Goal: Information Seeking & Learning: Learn about a topic

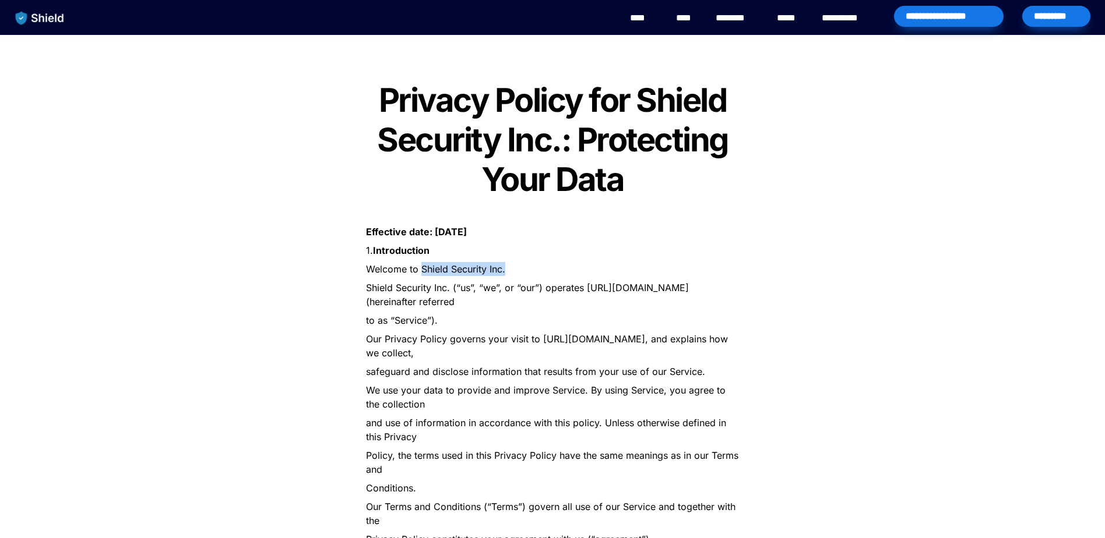
click at [422, 269] on p "Welcome to Shield Security Inc." at bounding box center [552, 269] width 408 height 19
click at [600, 318] on p "to as “Service”)." at bounding box center [552, 320] width 408 height 19
drag, startPoint x: 421, startPoint y: 269, endPoint x: 513, endPoint y: 263, distance: 91.6
click at [513, 263] on p "Welcome to Shield Security Inc." at bounding box center [552, 269] width 408 height 19
drag, startPoint x: 514, startPoint y: 263, endPoint x: 655, endPoint y: 262, distance: 141.0
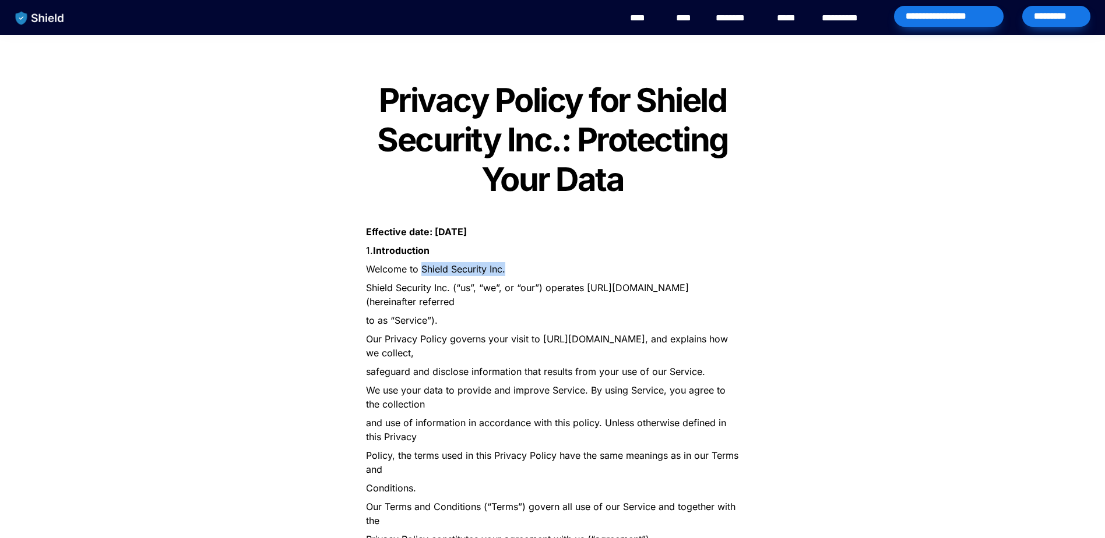
click at [655, 262] on p "Welcome to Shield Security Inc." at bounding box center [552, 269] width 408 height 19
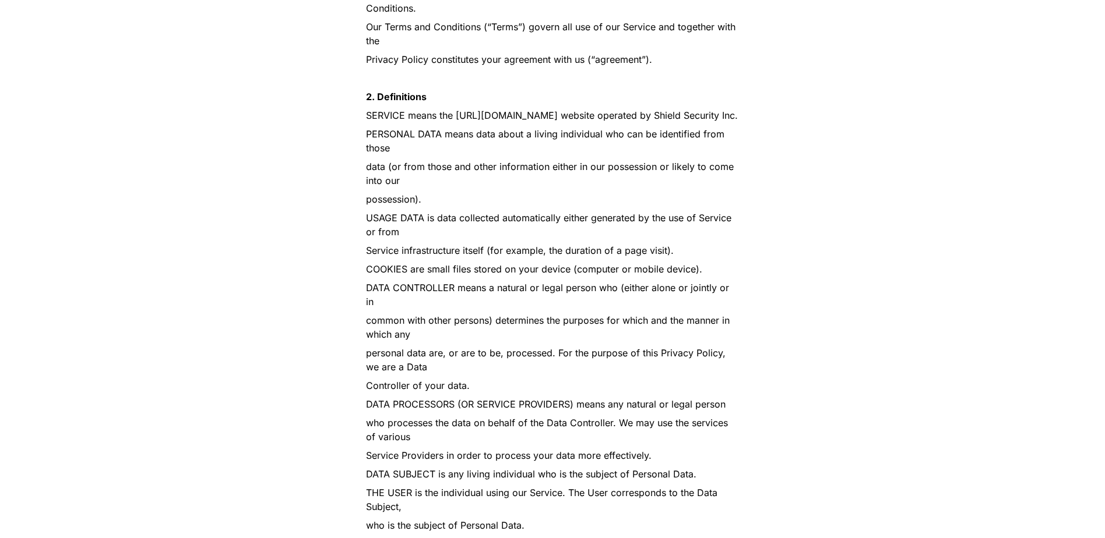
scroll to position [1025, 0]
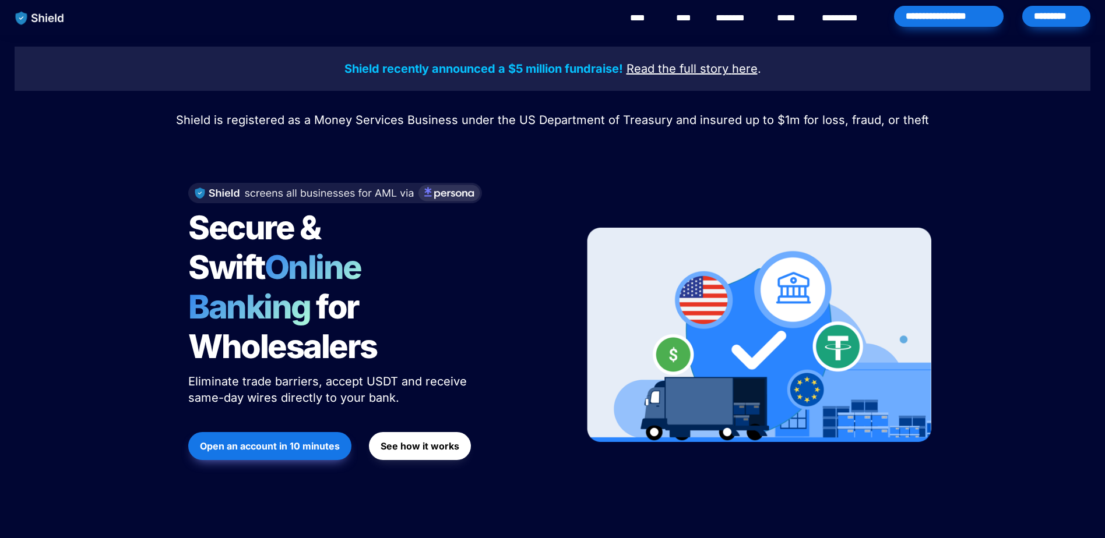
scroll to position [4096, 0]
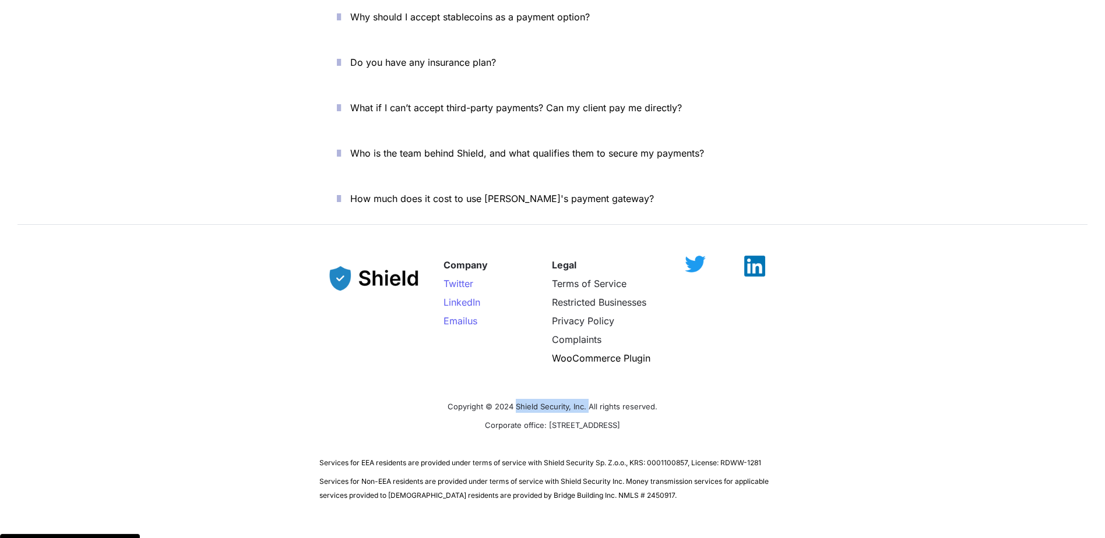
drag, startPoint x: 521, startPoint y: 371, endPoint x: 588, endPoint y: 374, distance: 66.5
click at [588, 397] on p "Copyright © 2024 Shield Security, Inc. All rights reserved." at bounding box center [552, 406] width 466 height 19
drag, startPoint x: 588, startPoint y: 374, endPoint x: 548, endPoint y: 439, distance: 76.1
click at [548, 477] on span "Services for Non-EEA residents are provided under terms of service with Shield …" at bounding box center [544, 488] width 451 height 23
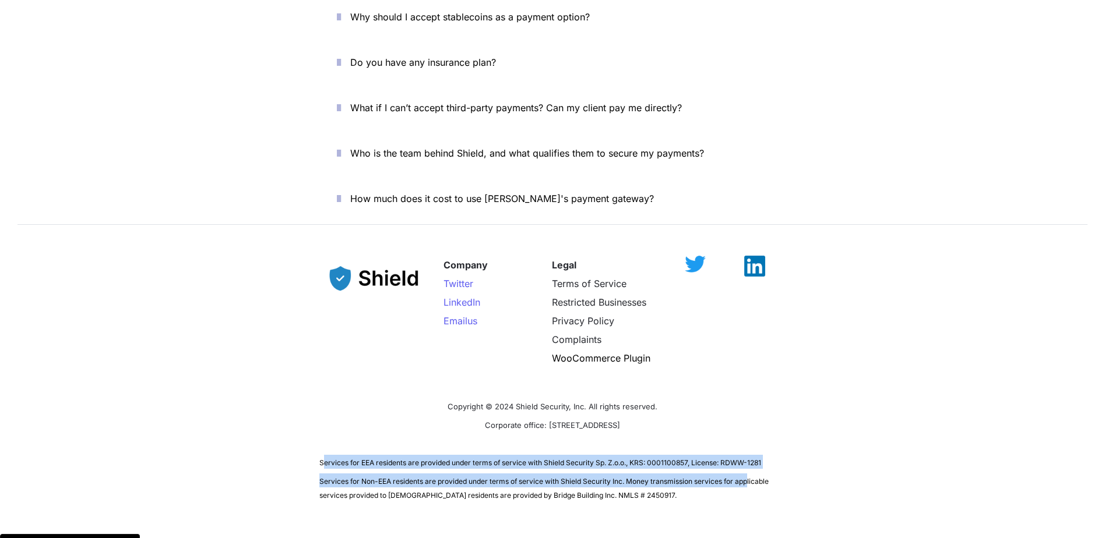
drag, startPoint x: 409, startPoint y: 427, endPoint x: 750, endPoint y: 432, distance: 340.8
click at [750, 432] on div "Company Twitter LinkedIn Email us Legal Terms of Service Restricted Businesses …" at bounding box center [552, 373] width 1105 height 283
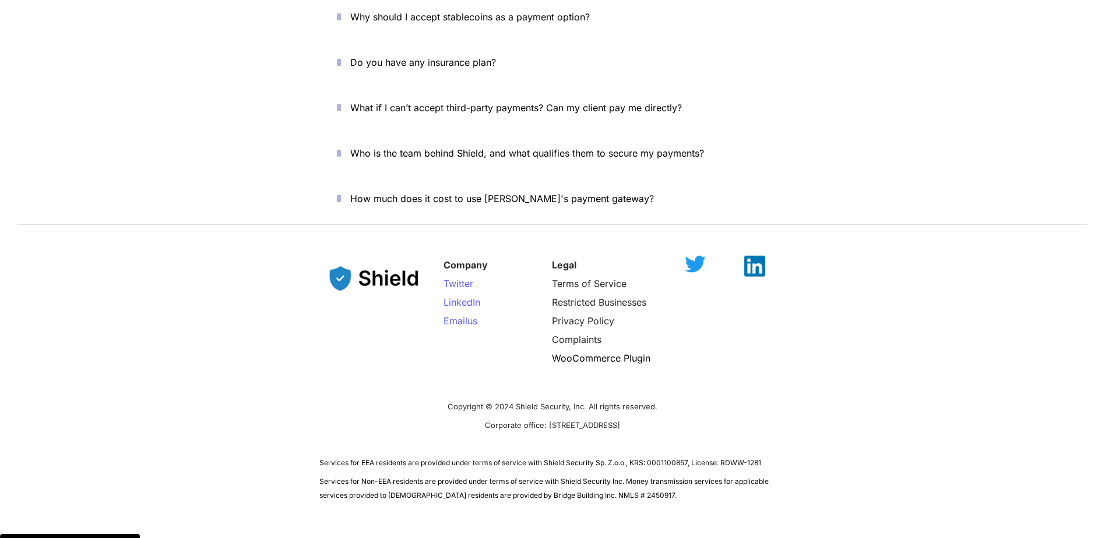
drag, startPoint x: 750, startPoint y: 432, endPoint x: 654, endPoint y: 460, distance: 99.7
click at [655, 465] on div "Company Twitter LinkedIn Email us Legal Terms of Service Restricted Businesses …" at bounding box center [552, 373] width 1105 height 283
click at [983, 341] on div "Company Twitter LinkedIn Email us Legal Terms of Service Restricted Businesses …" at bounding box center [552, 373] width 1105 height 283
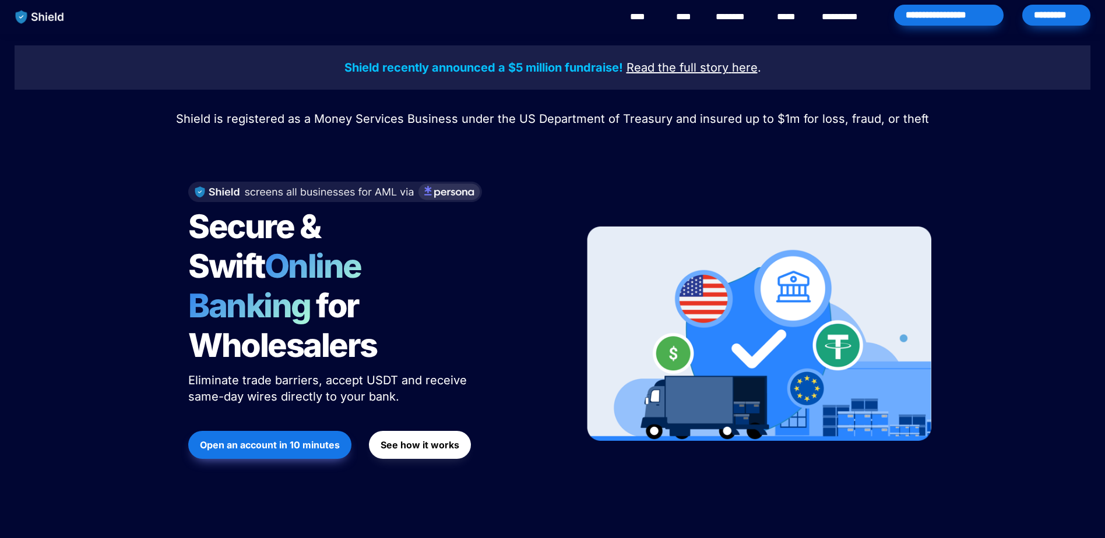
scroll to position [0, 0]
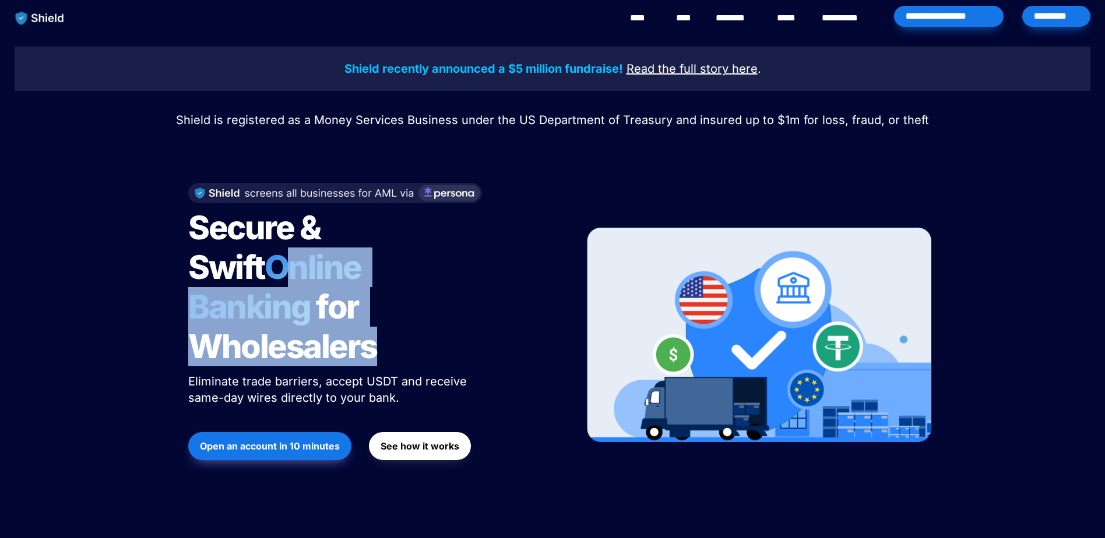
drag, startPoint x: 176, startPoint y: 270, endPoint x: 477, endPoint y: 297, distance: 301.8
click at [477, 297] on div "Secure & Swift Online Banking for Wholesalers Eliminate trade barriers, accept …" at bounding box center [372, 335] width 396 height 328
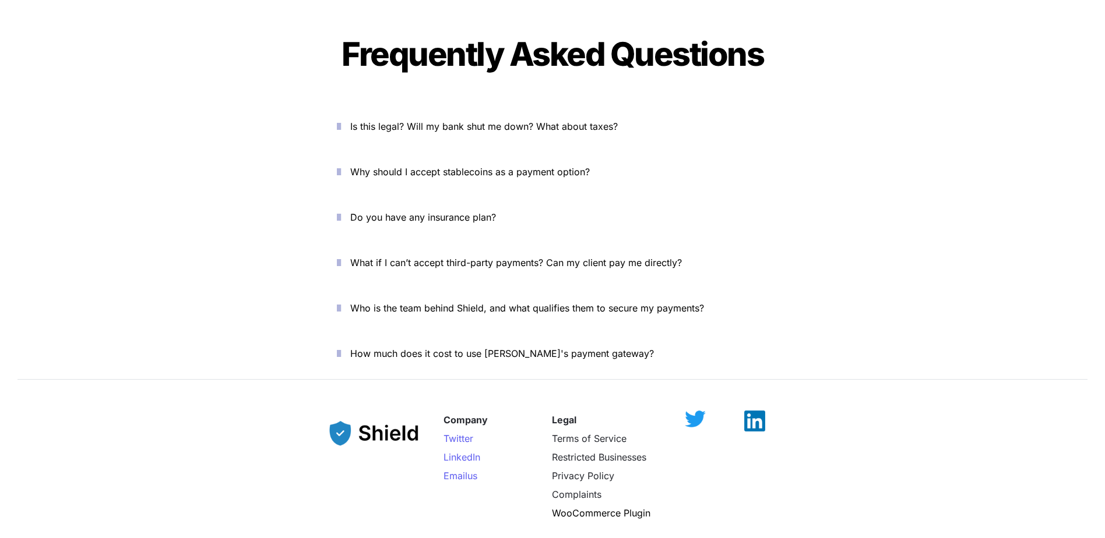
scroll to position [4096, 0]
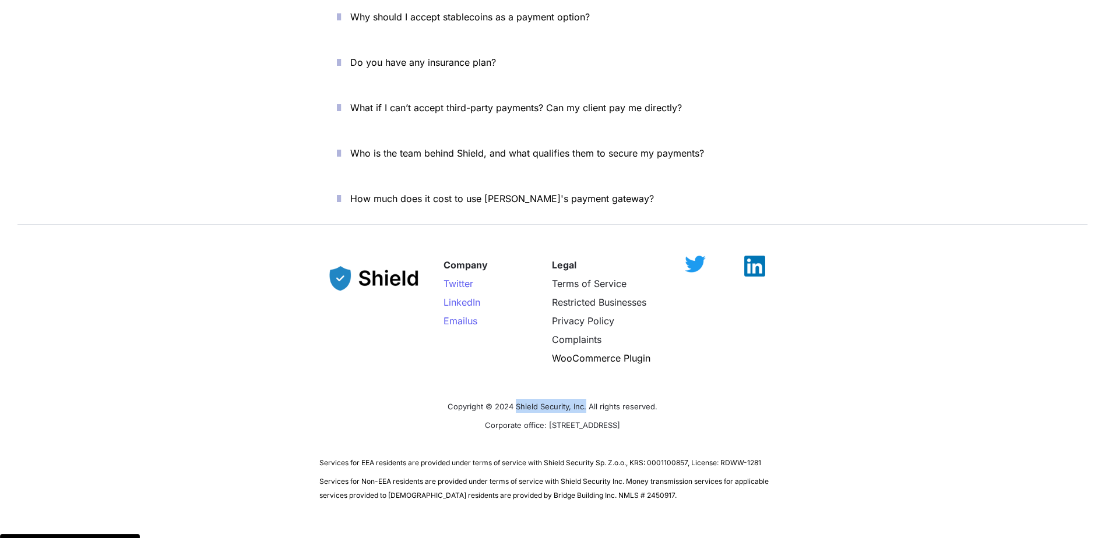
drag, startPoint x: 517, startPoint y: 365, endPoint x: 587, endPoint y: 368, distance: 70.6
click at [587, 402] on span "Copyright © 2024 Shield Security, Inc. All rights reserved." at bounding box center [552, 406] width 210 height 9
copy span "Shield Security, Inc."
click at [934, 363] on div "Company Twitter LinkedIn Email us Legal Terms of Service Restricted Businesses …" at bounding box center [552, 373] width 1105 height 283
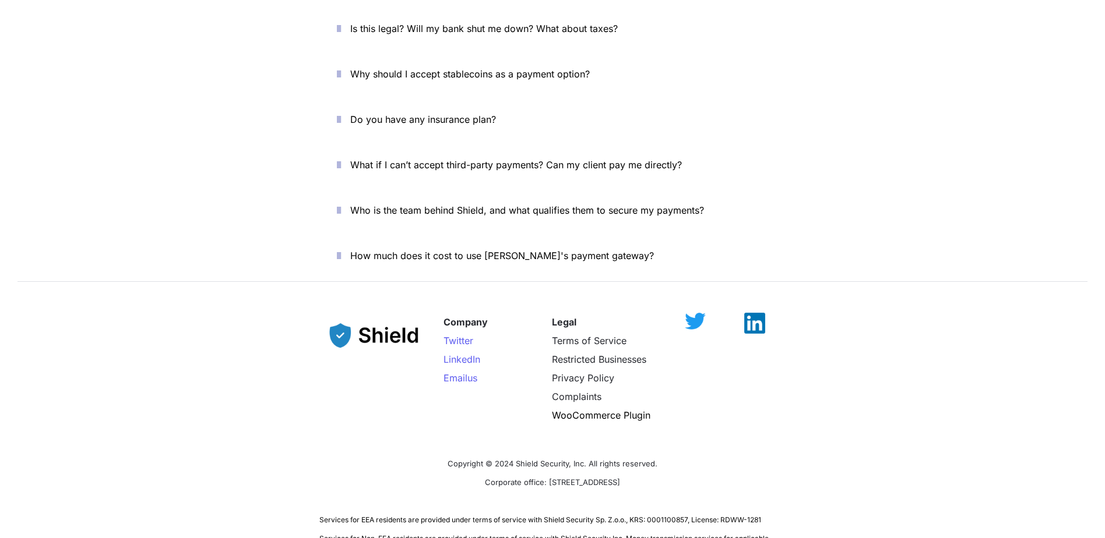
scroll to position [3863, 0]
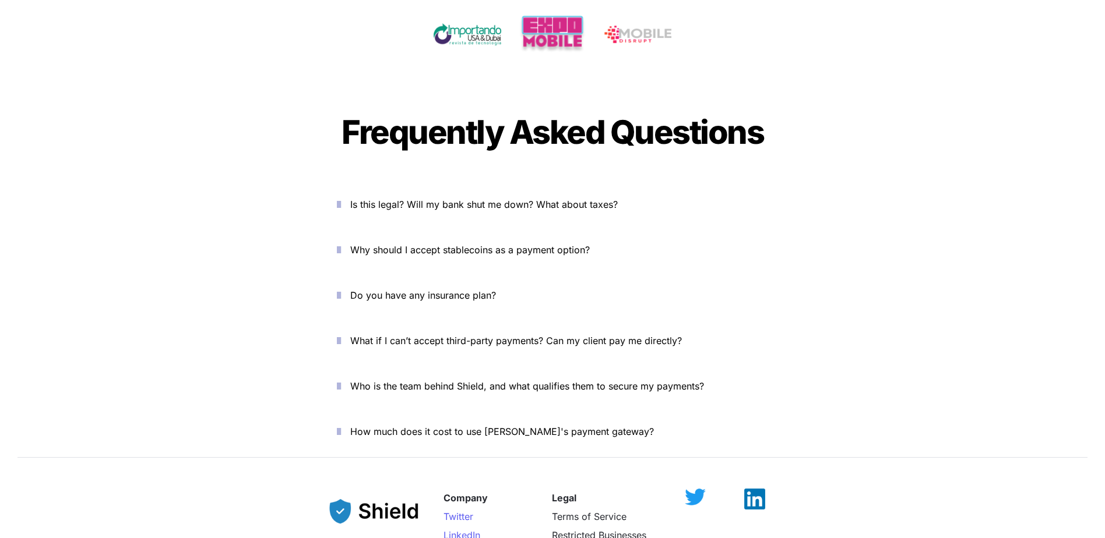
click at [341, 197] on icon "button" at bounding box center [339, 204] width 4 height 14
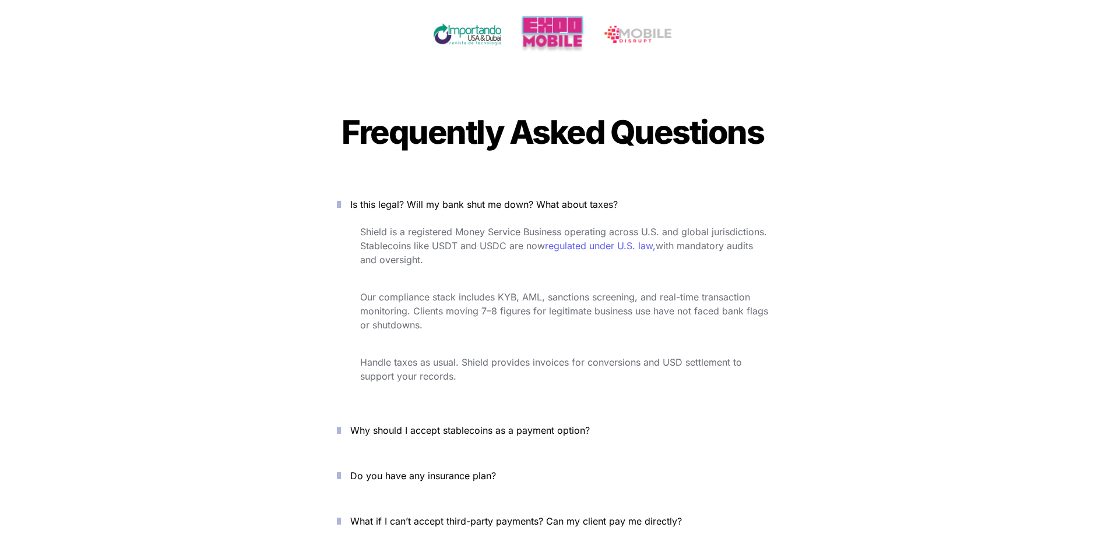
scroll to position [3921, 0]
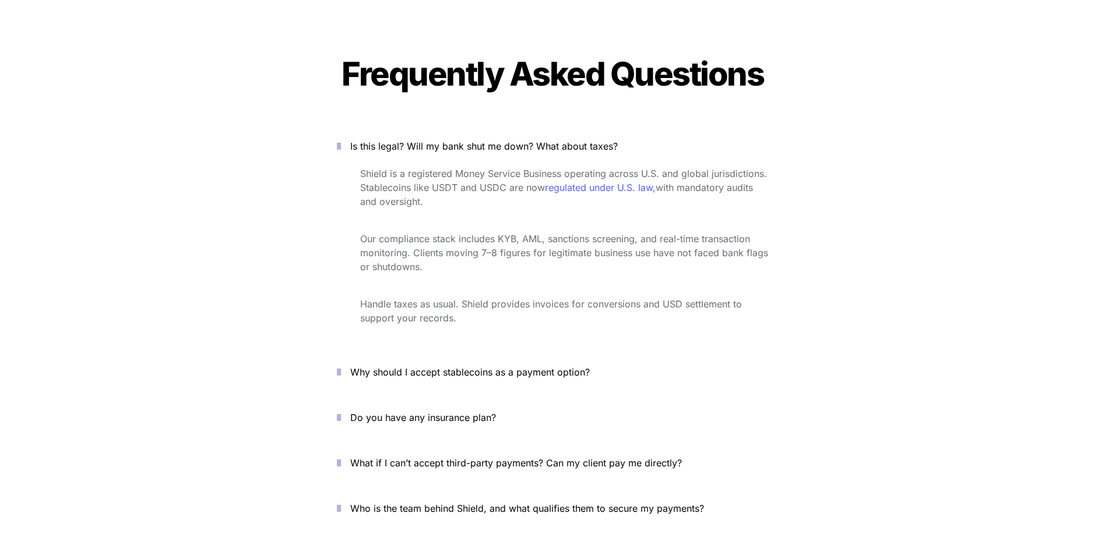
click at [341, 365] on icon "button" at bounding box center [339, 372] width 4 height 14
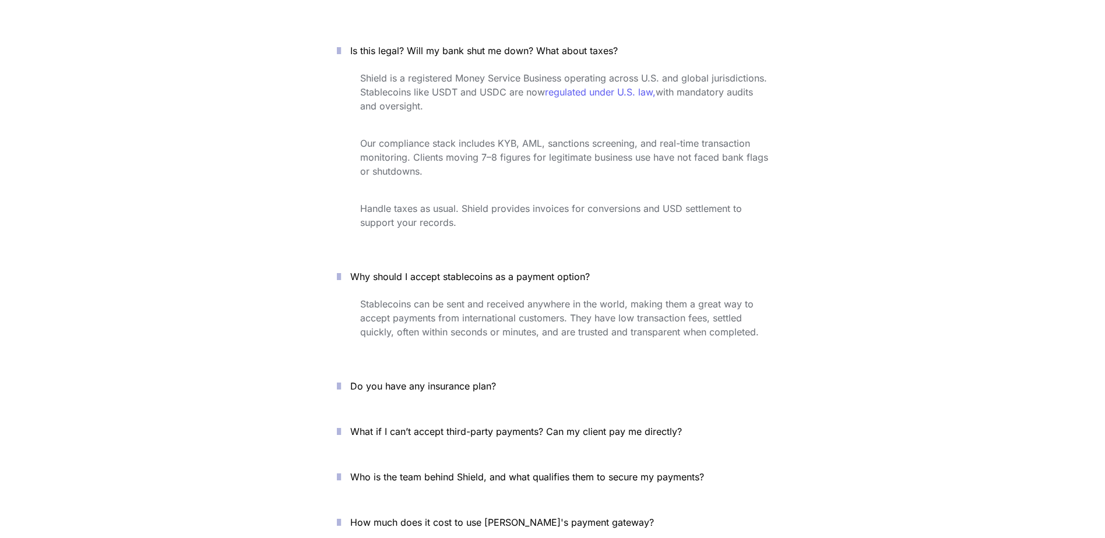
scroll to position [4038, 0]
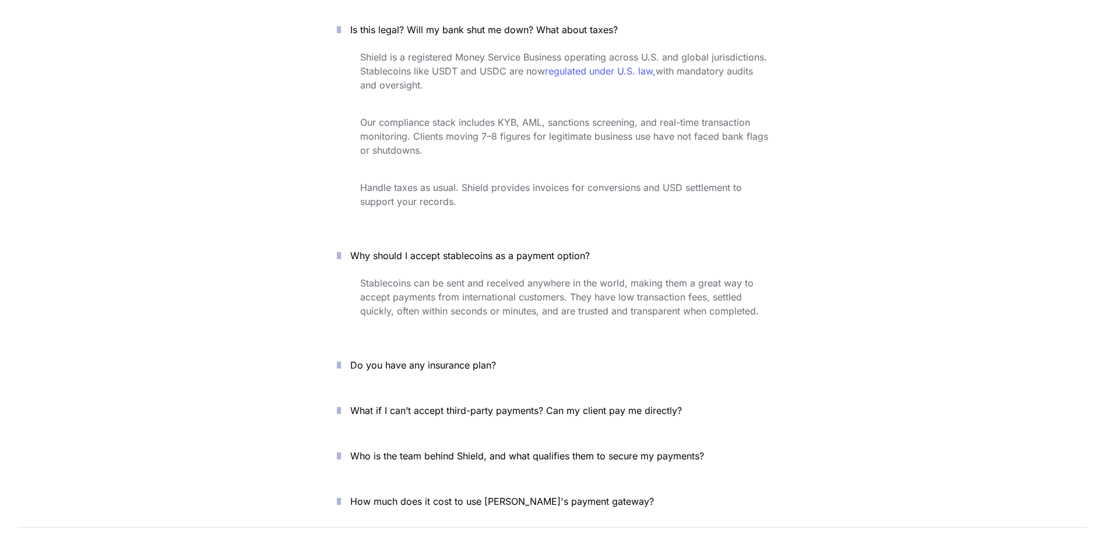
click at [341, 358] on icon "button" at bounding box center [339, 365] width 4 height 14
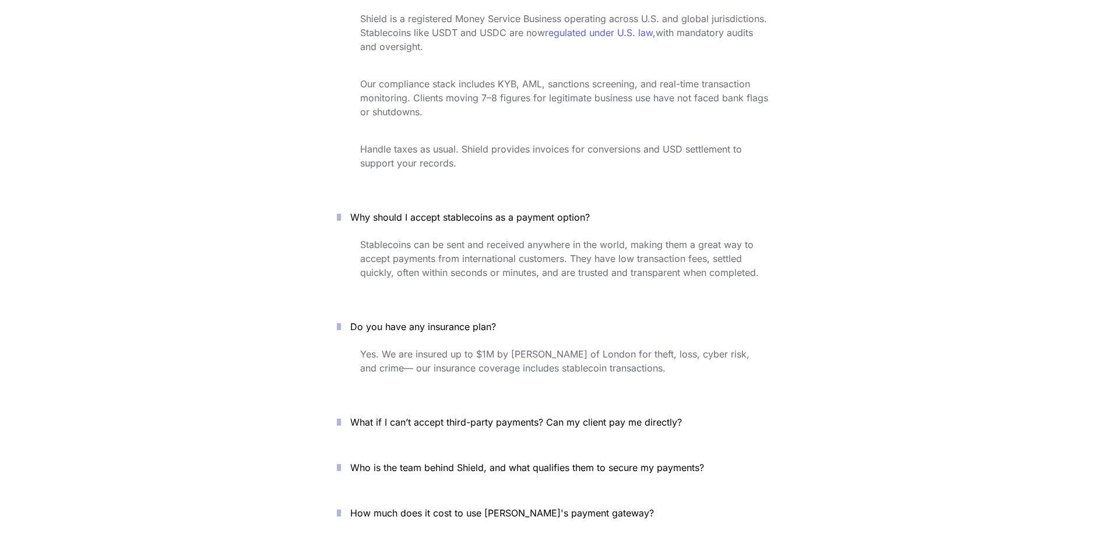
scroll to position [4096, 0]
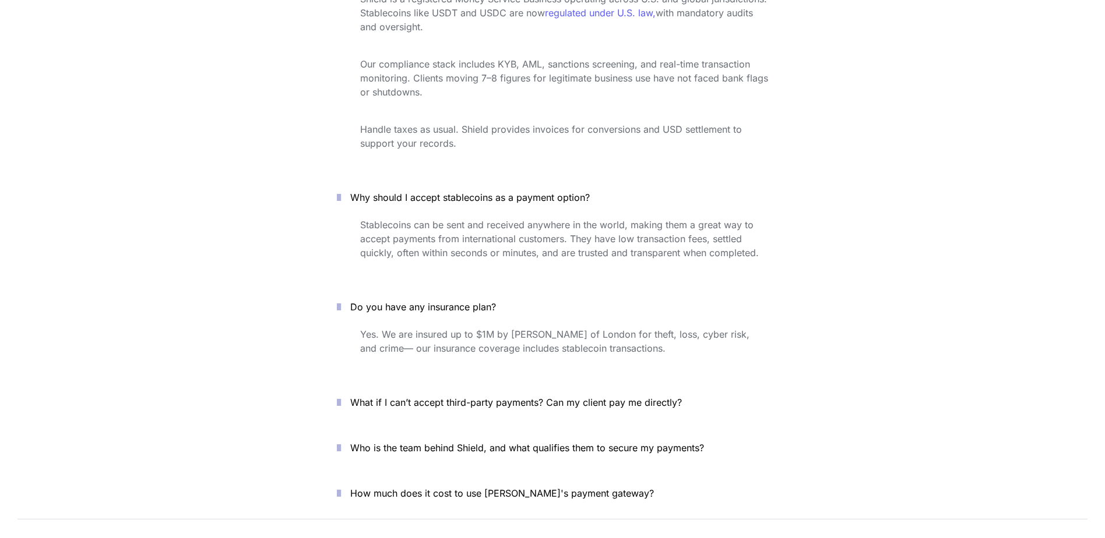
click at [341, 396] on icon "button" at bounding box center [339, 403] width 4 height 14
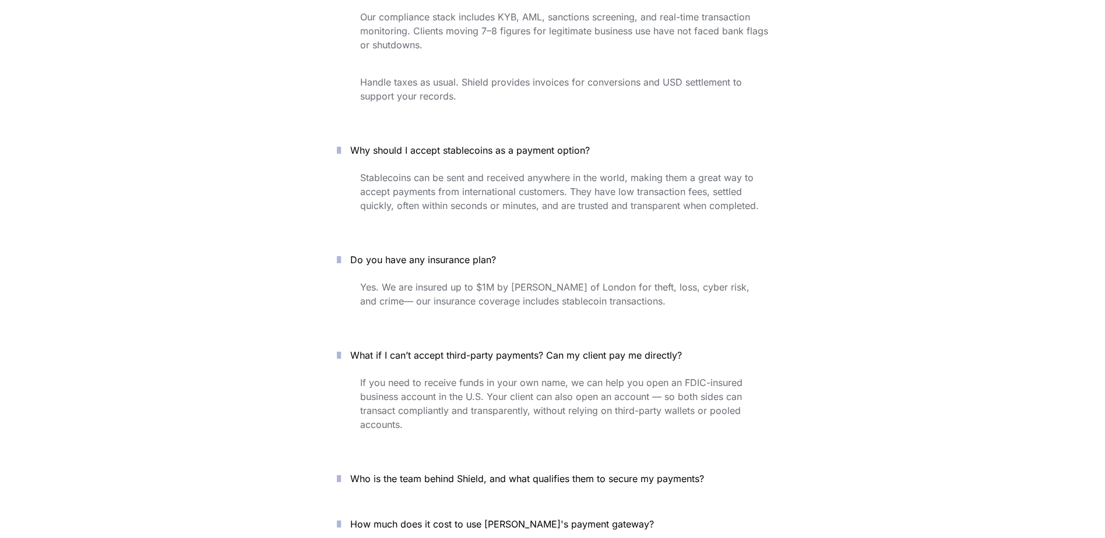
scroll to position [4213, 0]
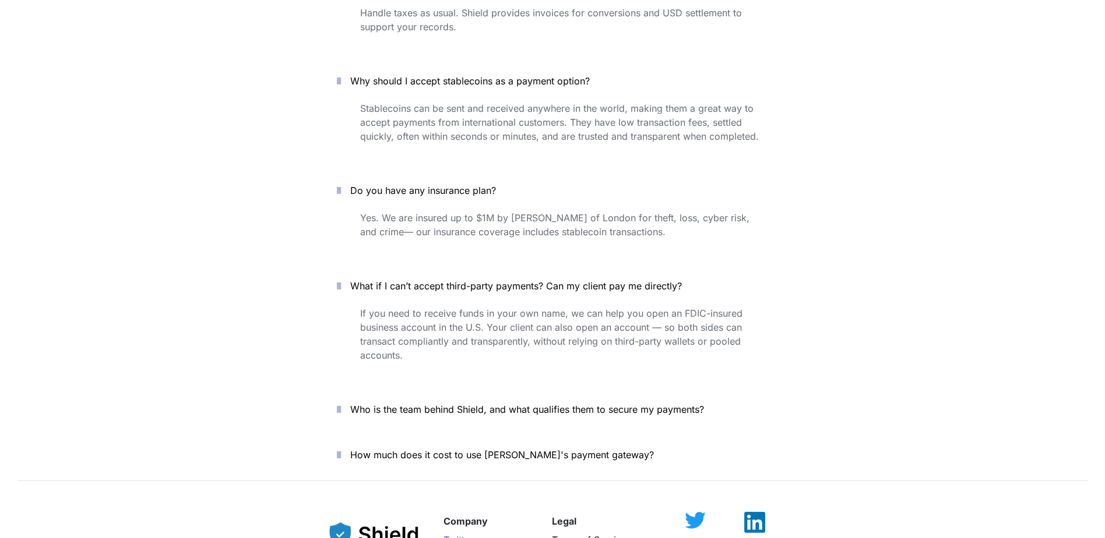
click at [341, 403] on icon "button" at bounding box center [339, 410] width 4 height 14
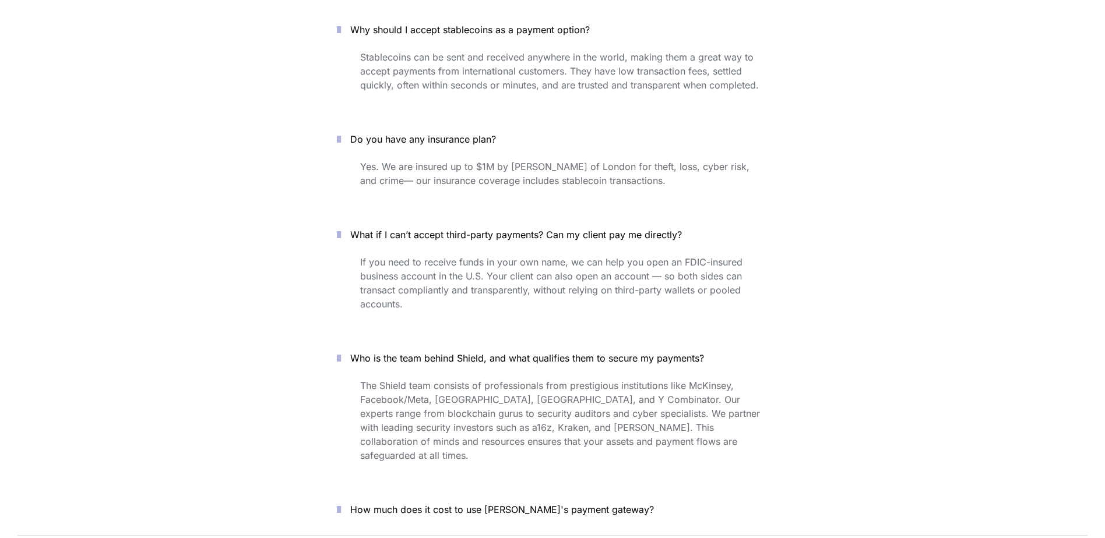
scroll to position [4329, 0]
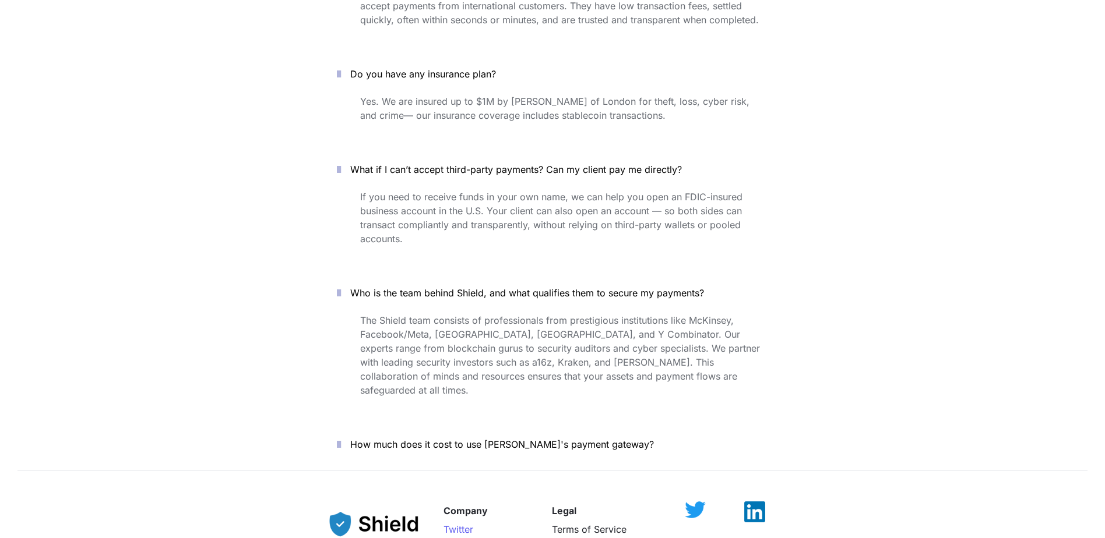
click at [341, 438] on icon "button" at bounding box center [339, 445] width 4 height 14
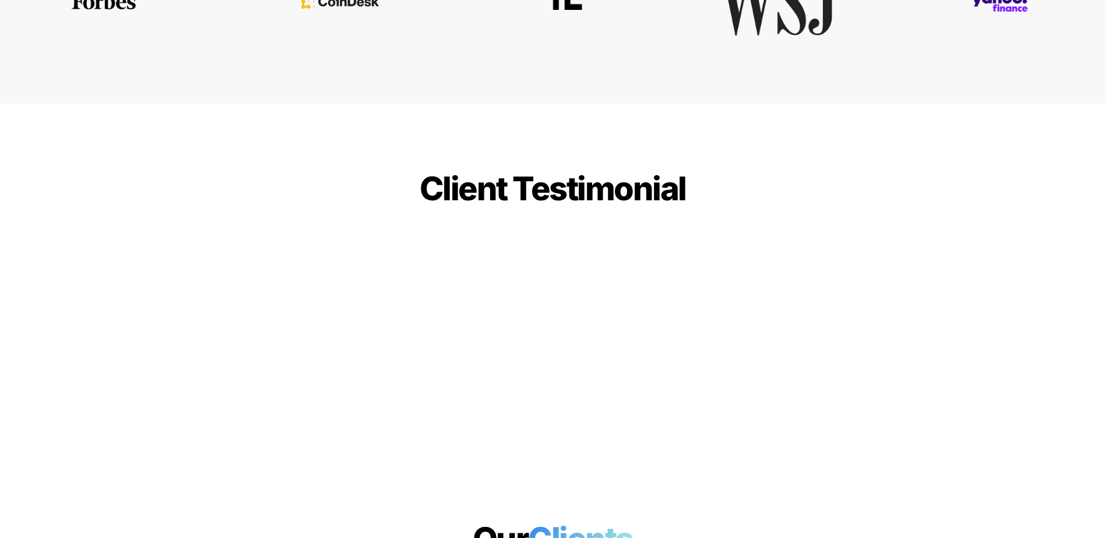
scroll to position [3047, 0]
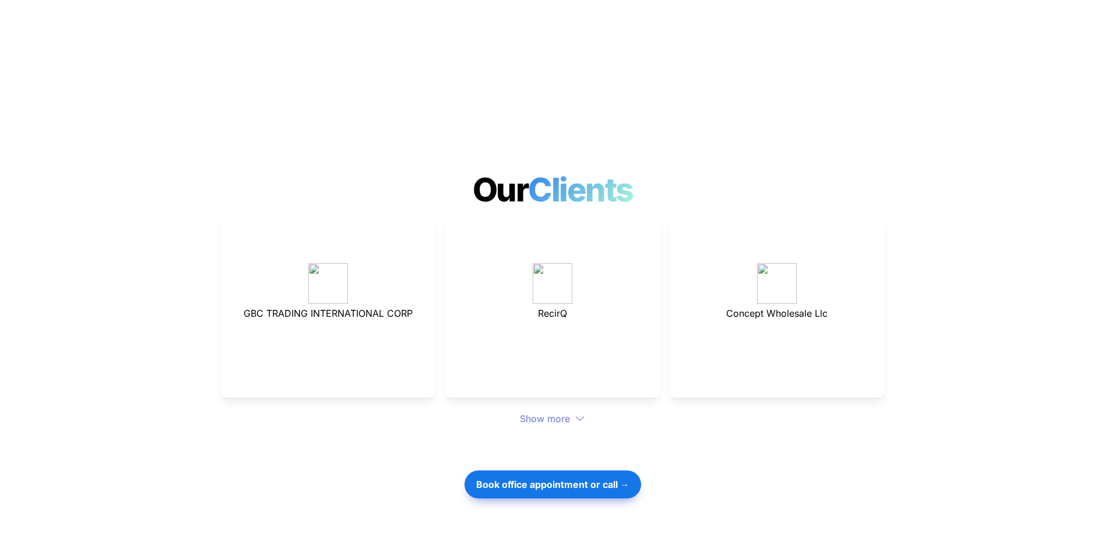
click at [582, 417] on icon at bounding box center [580, 419] width 9 height 5
click at [577, 417] on icon at bounding box center [580, 419] width 9 height 5
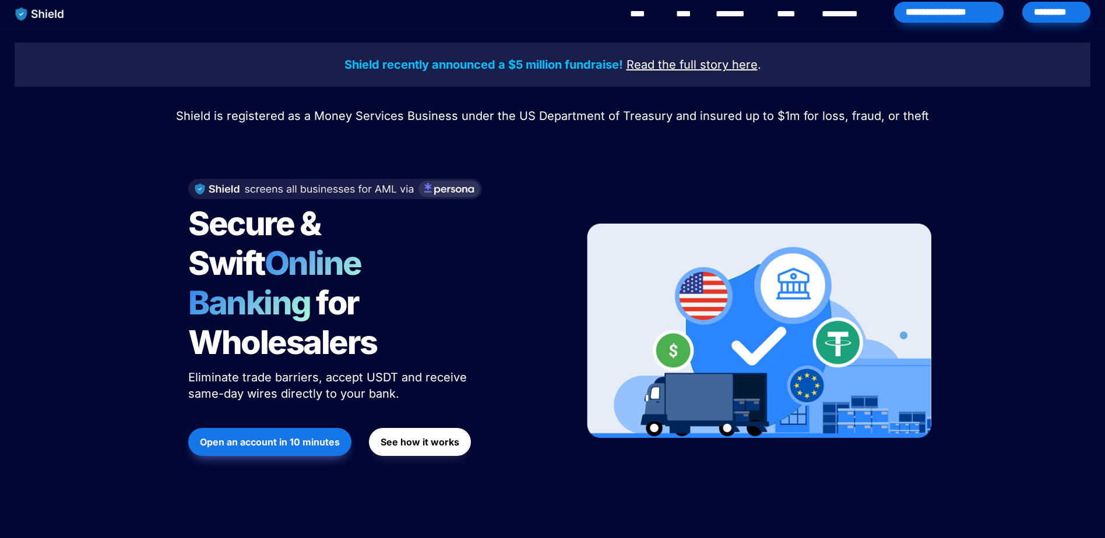
scroll to position [0, 0]
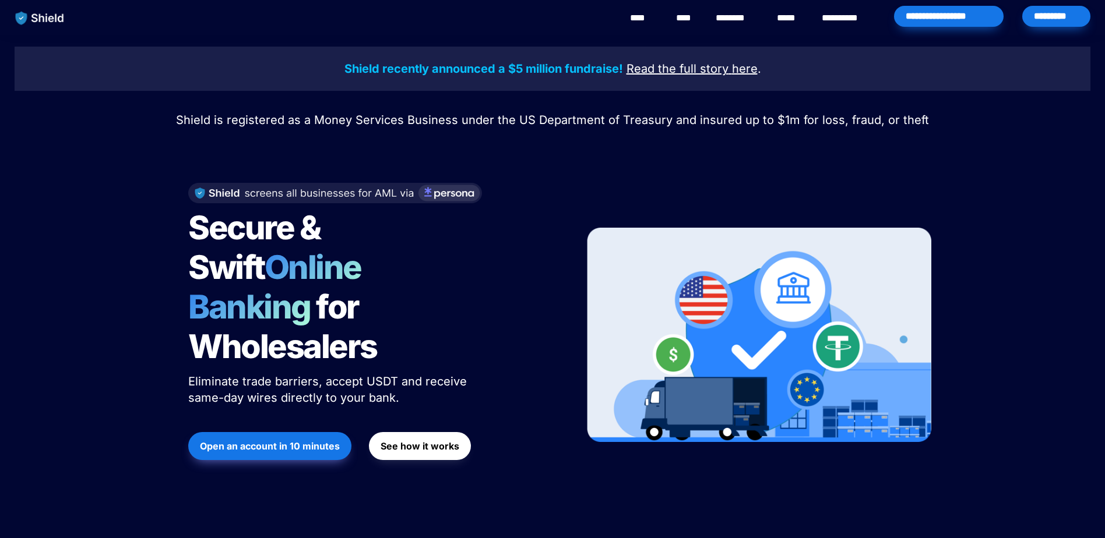
click at [763, 124] on span "Shield is registered as a Money Services Business under the US Department of Tr…" at bounding box center [552, 120] width 753 height 14
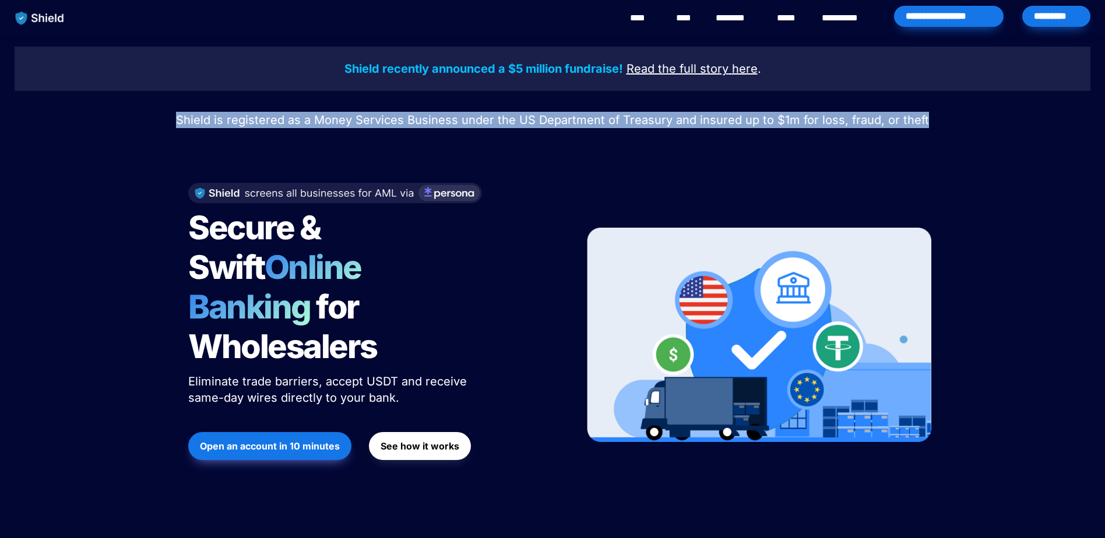
drag, startPoint x: 185, startPoint y: 122, endPoint x: 929, endPoint y: 126, distance: 743.4
click at [929, 126] on p "Shield is registered as a Money Services Business under the US Department of Tr…" at bounding box center [552, 120] width 1075 height 21
drag, startPoint x: 930, startPoint y: 120, endPoint x: 116, endPoint y: 125, distance: 813.9
click at [116, 125] on p "Shield is registered as a Money Services Business under the US Department of Tr…" at bounding box center [552, 120] width 1075 height 21
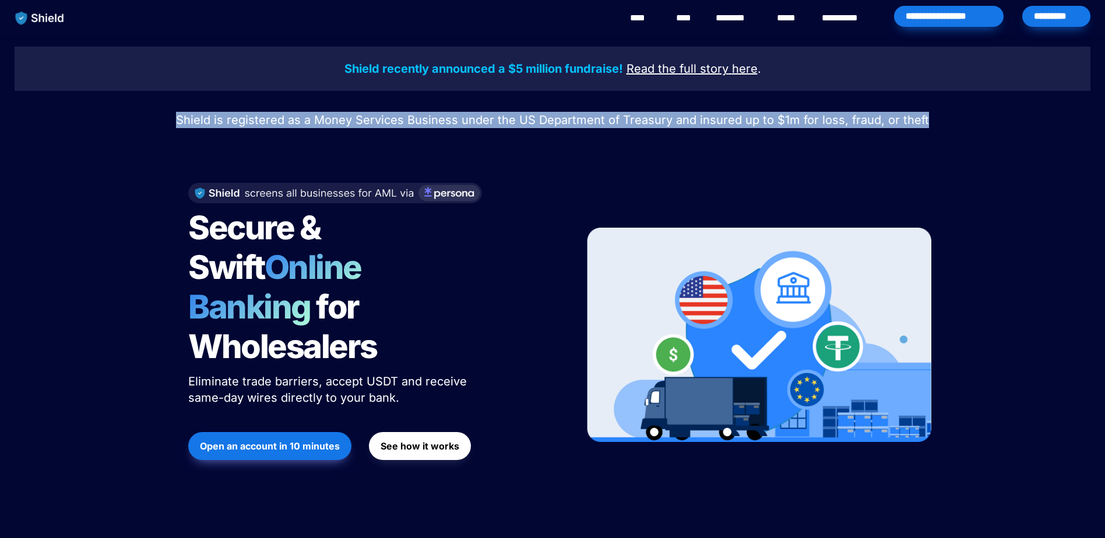
drag, startPoint x: 116, startPoint y: 125, endPoint x: 146, endPoint y: 128, distance: 30.4
click at [146, 128] on p "Shield is registered as a Money Services Business under the US Department of Tr…" at bounding box center [552, 120] width 1075 height 21
drag, startPoint x: 436, startPoint y: 118, endPoint x: 937, endPoint y: 118, distance: 500.4
click at [937, 118] on p "Shield is registered as a Money Services Business under the US Department of Tr…" at bounding box center [552, 120] width 1075 height 21
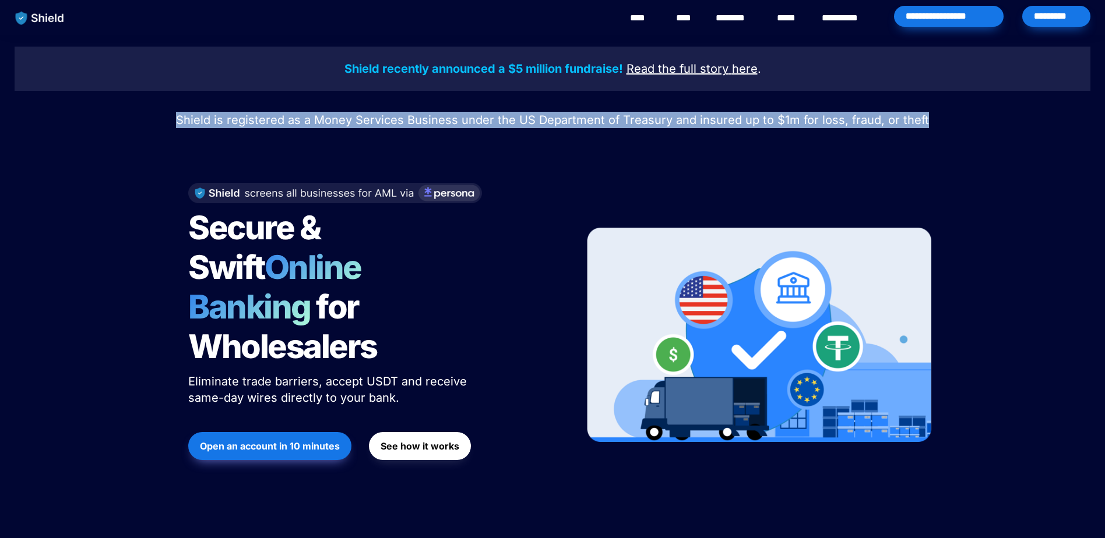
drag, startPoint x: 938, startPoint y: 119, endPoint x: 138, endPoint y: 115, distance: 799.9
click at [138, 115] on p "Shield is registered as a Money Services Business under the US Department of Tr…" at bounding box center [552, 120] width 1075 height 21
drag, startPoint x: 138, startPoint y: 115, endPoint x: 147, endPoint y: 120, distance: 10.2
click at [147, 120] on p "Shield is registered as a Money Services Business under the US Department of Tr…" at bounding box center [552, 120] width 1075 height 21
drag, startPoint x: 182, startPoint y: 120, endPoint x: 957, endPoint y: 132, distance: 774.9
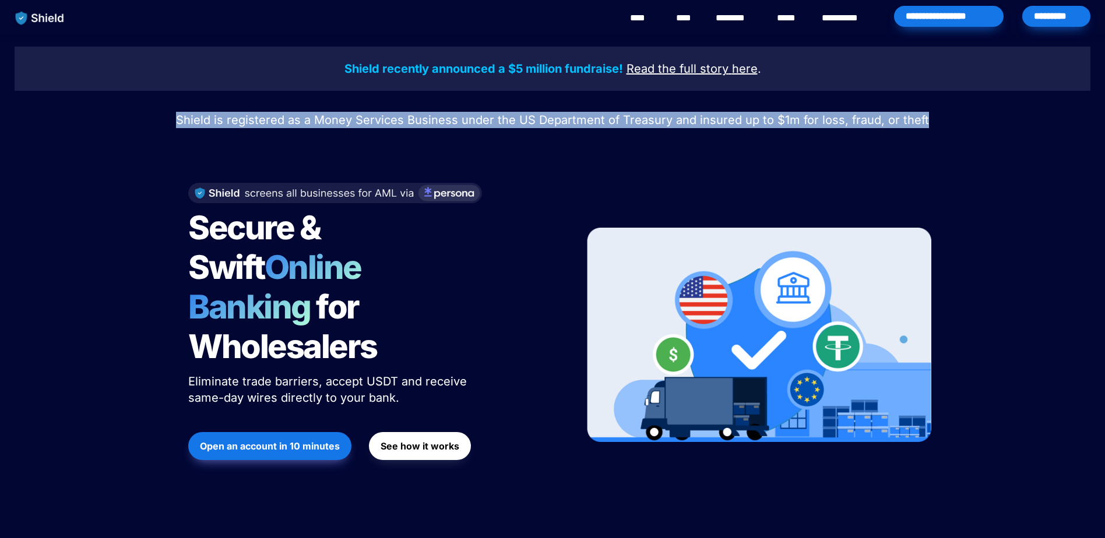
click at [957, 132] on div "Shield recently announced a $5 million fundraise! Read the full story here . Sh…" at bounding box center [552, 279] width 1105 height 488
drag, startPoint x: 957, startPoint y: 132, endPoint x: 950, endPoint y: 130, distance: 6.8
click at [954, 131] on div "Shield recently announced a $5 million fundraise! Read the full story here . Sh…" at bounding box center [552, 279] width 1105 height 488
drag, startPoint x: 943, startPoint y: 128, endPoint x: 183, endPoint y: 117, distance: 760.3
click at [183, 117] on p "Shield is registered as a Money Services Business under the US Department of Tr…" at bounding box center [552, 120] width 1075 height 21
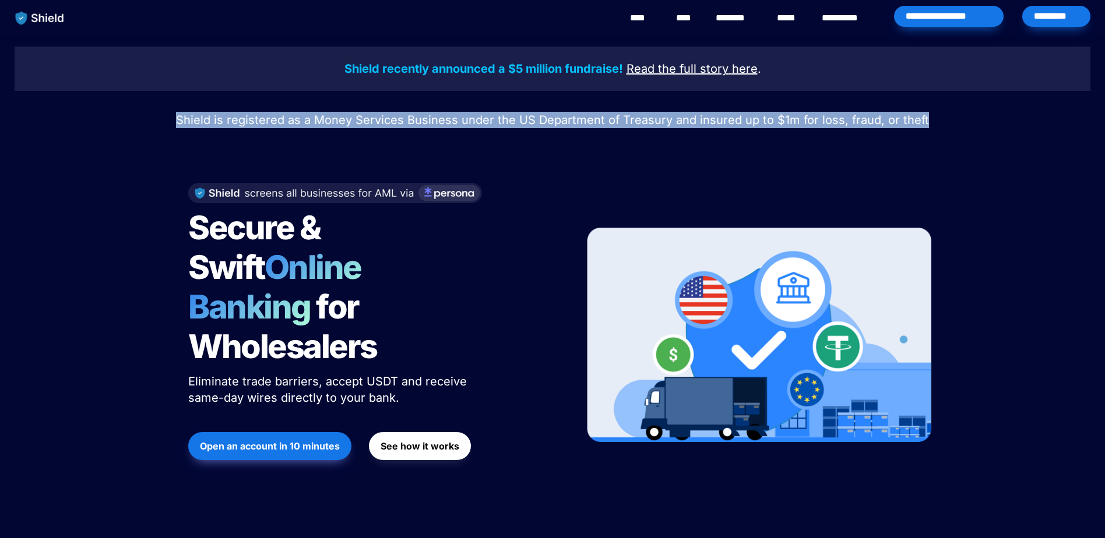
click at [183, 117] on p "Shield is registered as a Money Services Business under the US Department of Tr…" at bounding box center [552, 120] width 1075 height 21
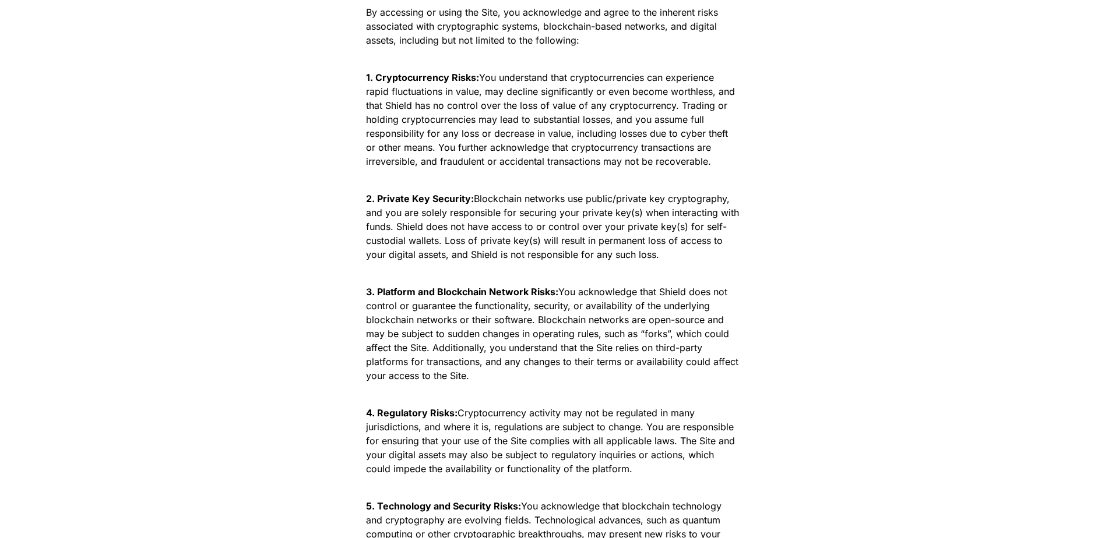
scroll to position [2265, 0]
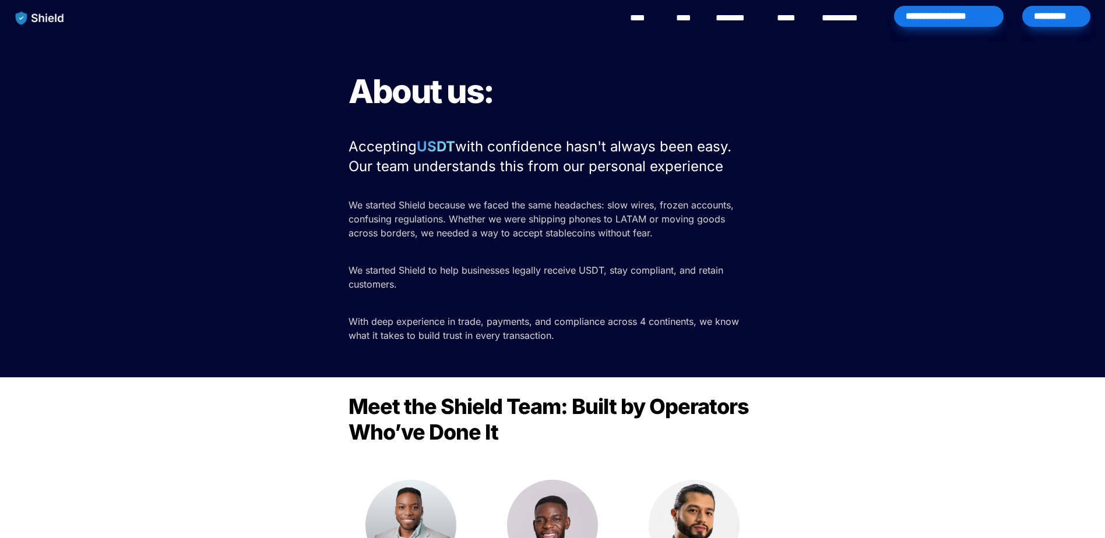
drag, startPoint x: 133, startPoint y: 276, endPoint x: 142, endPoint y: 275, distance: 8.8
click at [133, 276] on div "About us: Accepting USDT with confidence hasn't always been easy. Our team unde…" at bounding box center [552, 206] width 1105 height 343
click at [728, 333] on p "With deep experience in trade, payments, and compliance across 4 continents, we…" at bounding box center [552, 328] width 408 height 33
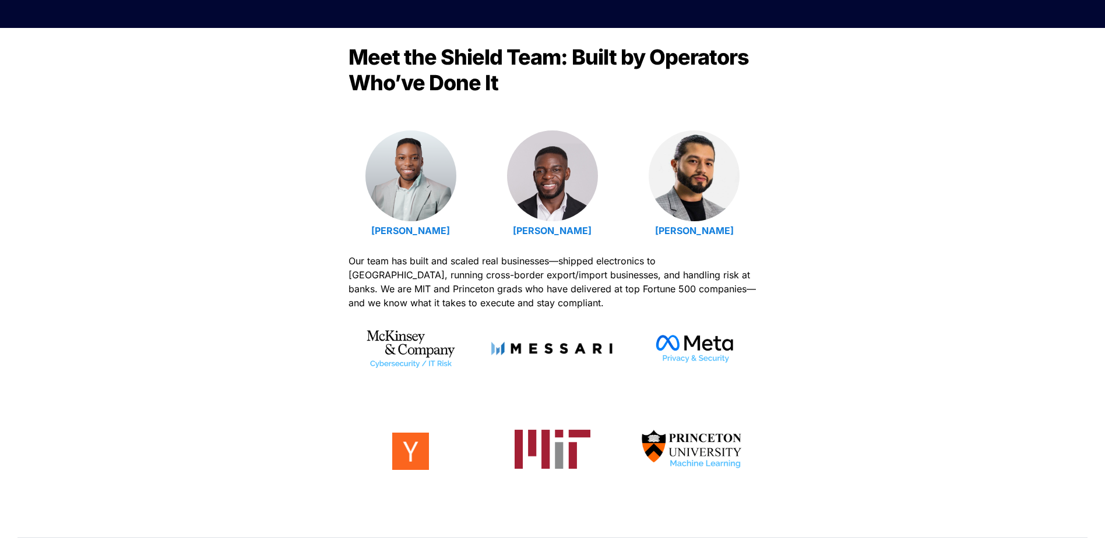
scroll to position [233, 0]
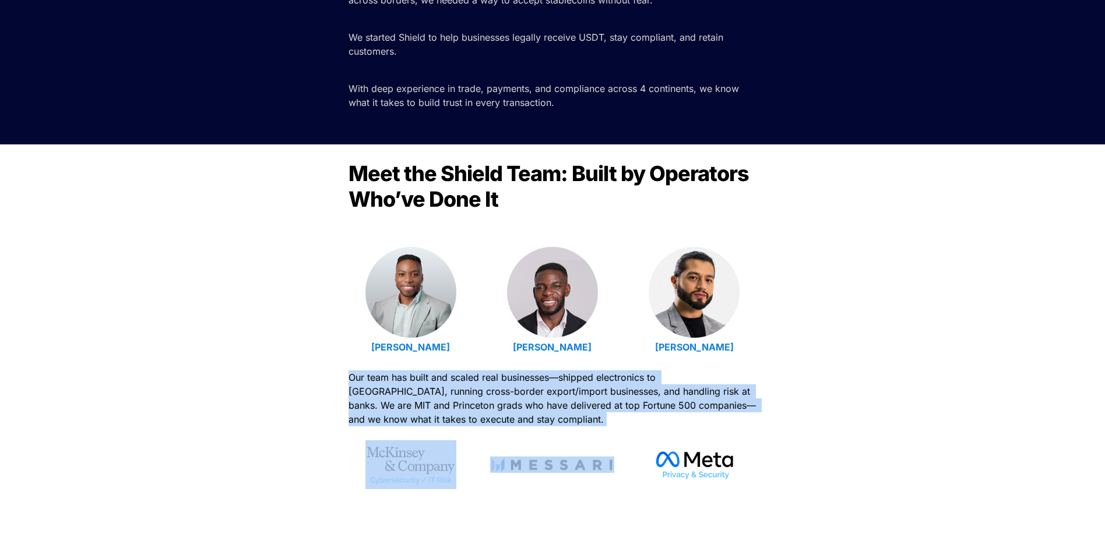
drag, startPoint x: 341, startPoint y: 371, endPoint x: 502, endPoint y: 433, distance: 172.1
click at [502, 433] on div "Meet the Shield Team: Built by Operators Who’ve Done It Emmanuel Udotong Isaiah…" at bounding box center [552, 395] width 1105 height 503
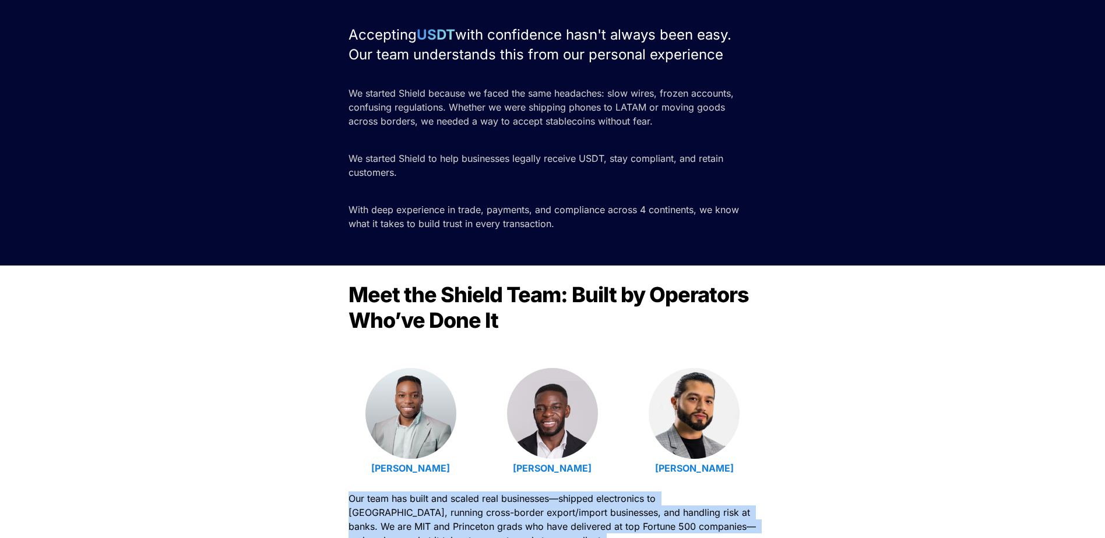
scroll to position [0, 0]
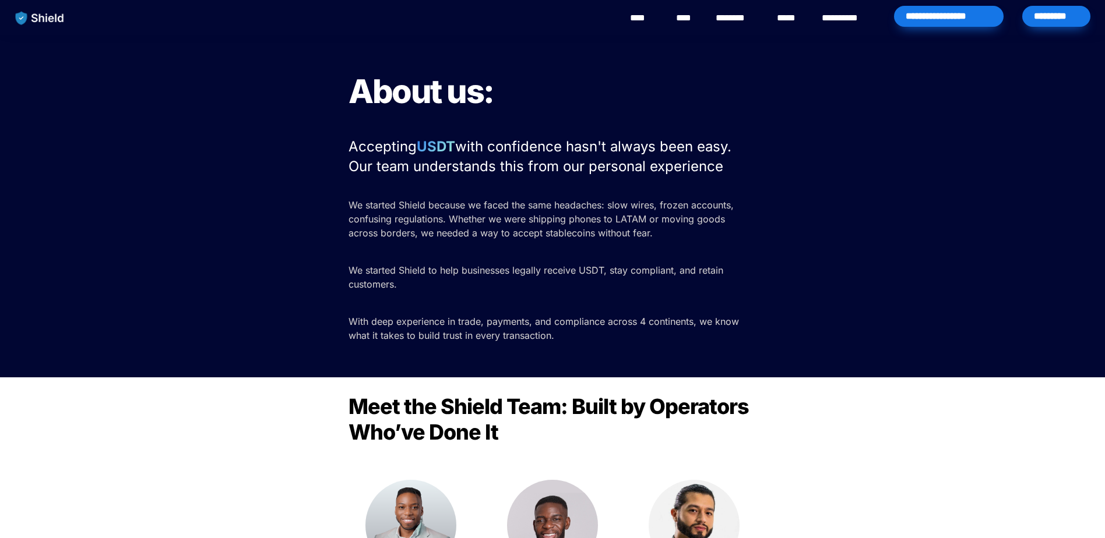
click at [347, 209] on div "About us: Accepting USDT with confidence hasn't always been easy. Our team unde…" at bounding box center [552, 206] width 1105 height 343
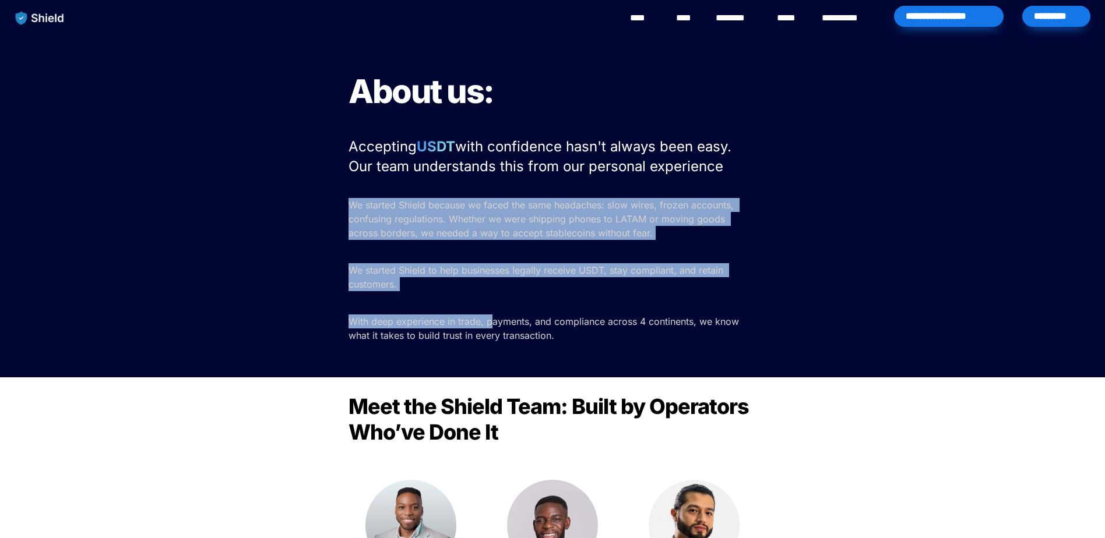
drag, startPoint x: 417, startPoint y: 269, endPoint x: 495, endPoint y: 325, distance: 96.8
click at [495, 325] on div "About us: Accepting USDT with confidence hasn't always been easy. Our team unde…" at bounding box center [552, 206] width 1105 height 343
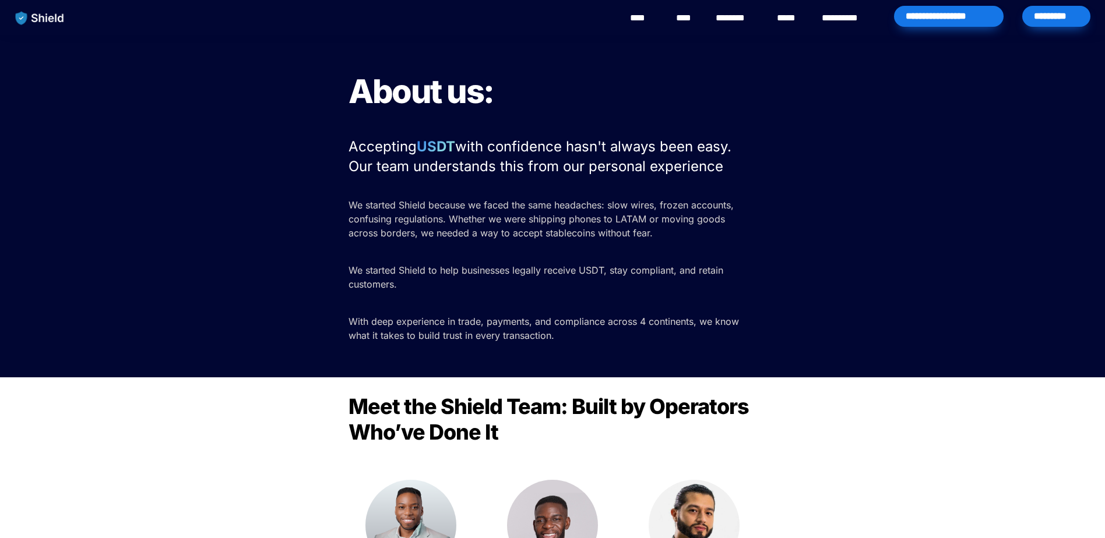
drag, startPoint x: 495, startPoint y: 325, endPoint x: 505, endPoint y: 325, distance: 9.9
click at [505, 325] on span "With deep experience in trade, payments, and compliance across 4 continents, we…" at bounding box center [544, 329] width 393 height 26
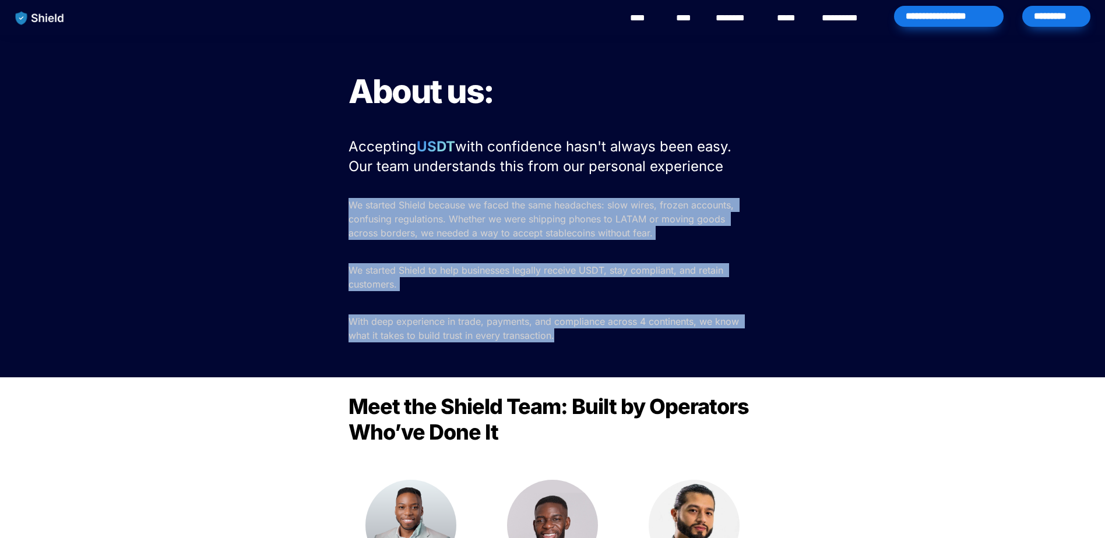
drag, startPoint x: 344, startPoint y: 207, endPoint x: 615, endPoint y: 355, distance: 308.7
click at [615, 355] on div "About us: Accepting USDT with confidence hasn't always been easy. Our team unde…" at bounding box center [552, 206] width 1105 height 343
click at [616, 354] on div "About us: Accepting USDT with confidence hasn't always been easy. Our team unde…" at bounding box center [552, 206] width 1105 height 343
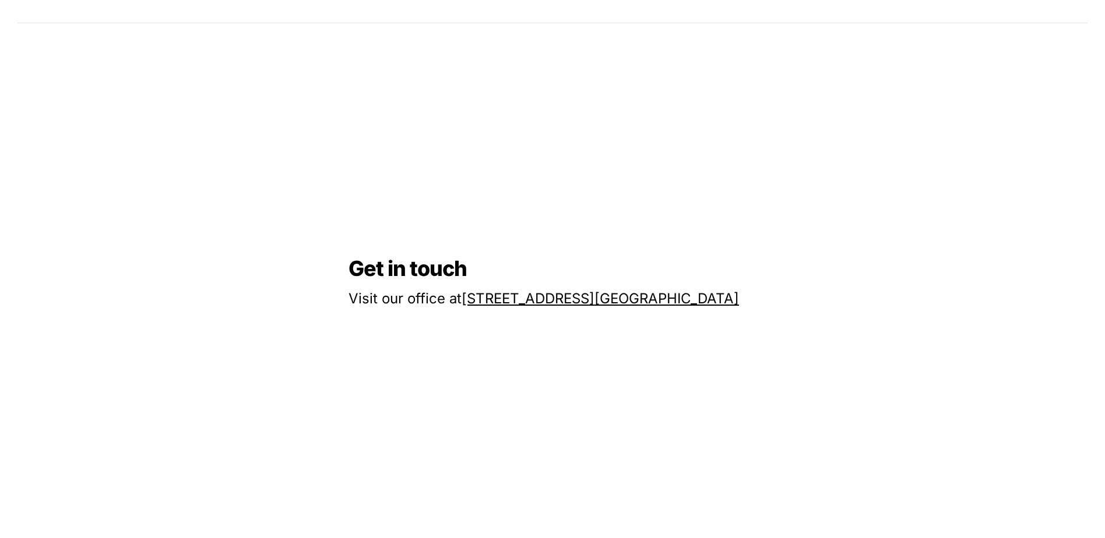
scroll to position [1049, 0]
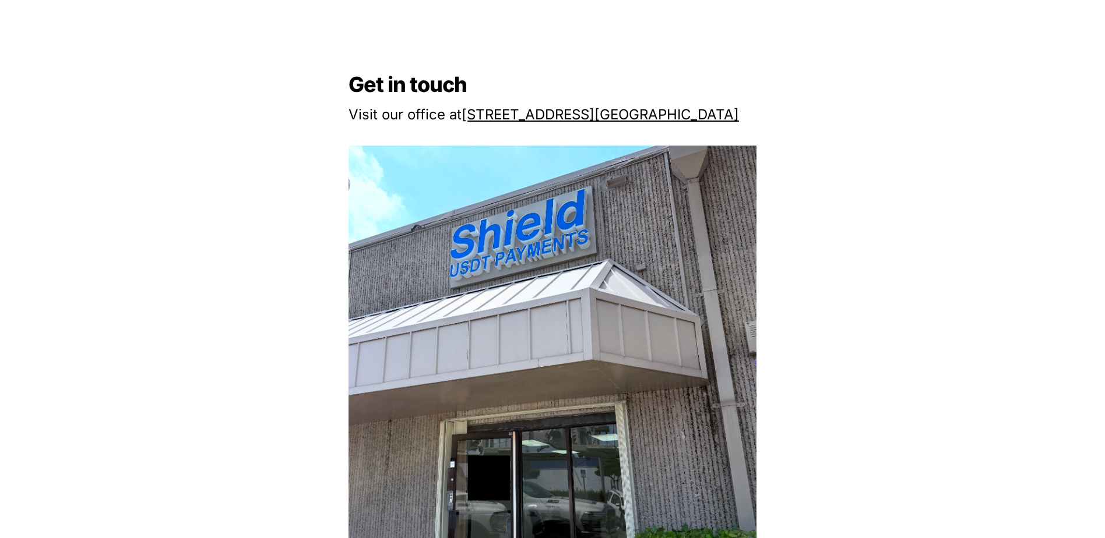
click at [873, 140] on div "Get in touch Visit our office at 2608 NW 72nd Ave, Miami, FL 33122 Send us an e…" at bounding box center [552, 396] width 1105 height 1098
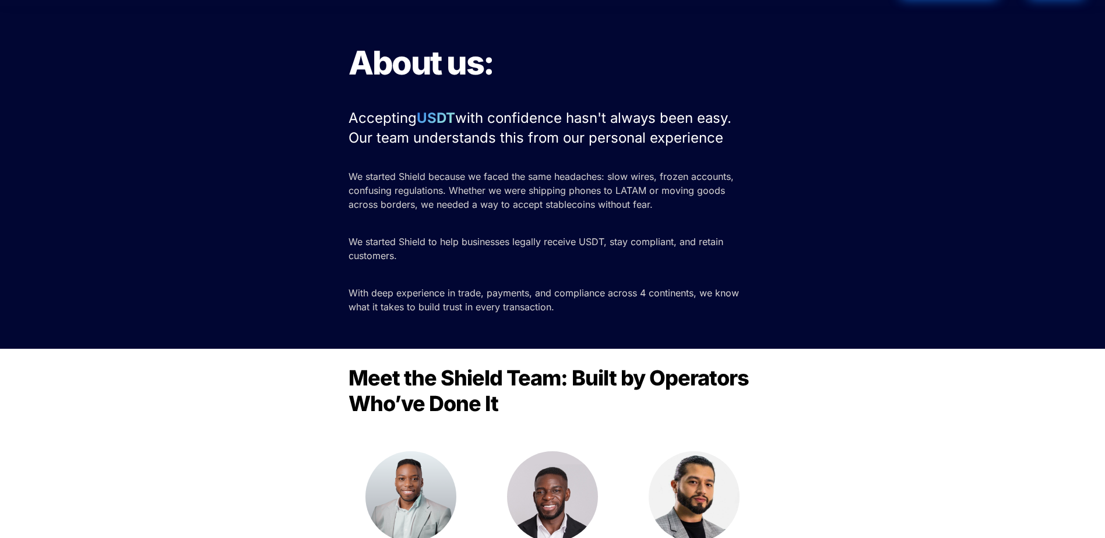
scroll to position [0, 0]
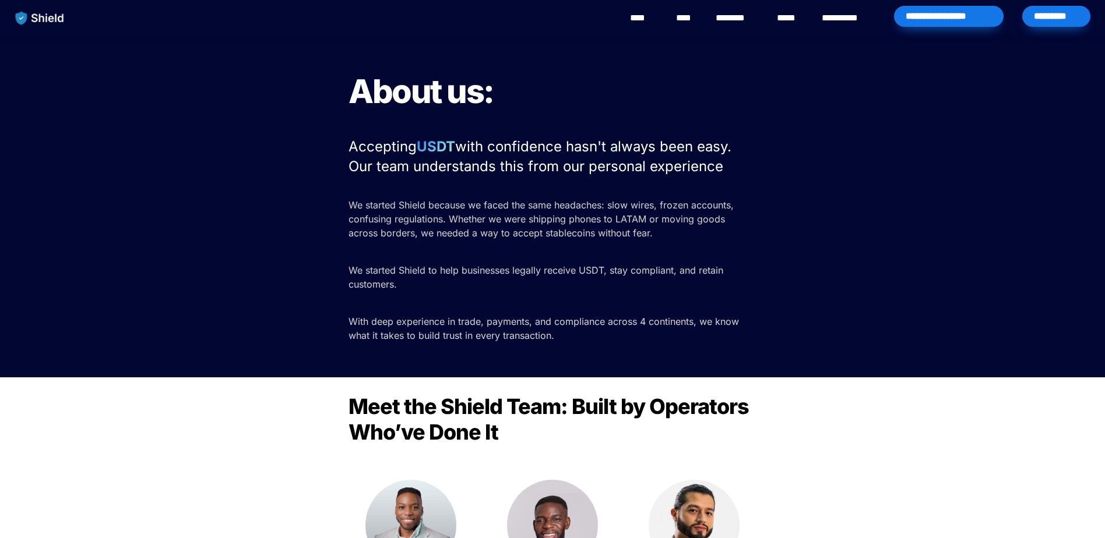
click at [640, 22] on link "****" at bounding box center [643, 18] width 26 height 14
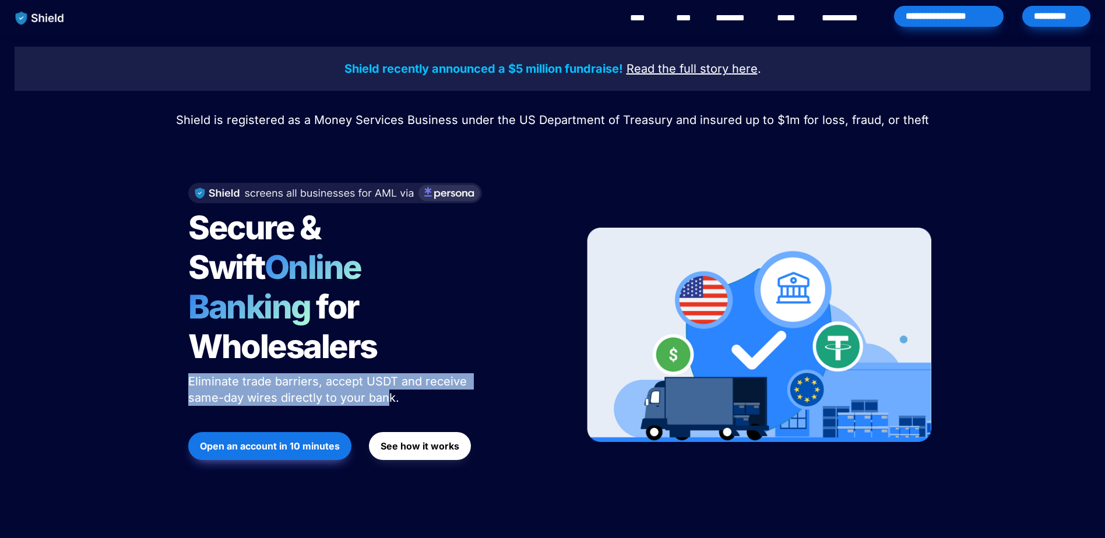
drag, startPoint x: 191, startPoint y: 339, endPoint x: 387, endPoint y: 363, distance: 197.8
click at [387, 363] on div "Secure & Swift Online Banking for Wholesalers Eliminate trade barriers, accept …" at bounding box center [372, 335] width 396 height 328
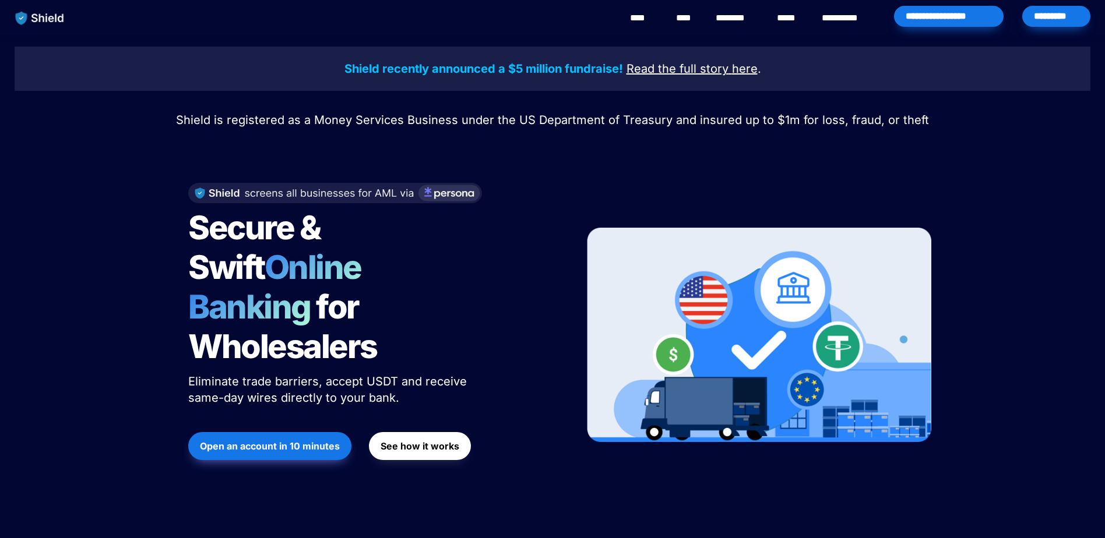
drag, startPoint x: 387, startPoint y: 363, endPoint x: 520, endPoint y: 209, distance: 202.8
click at [520, 209] on div "Secure & Swift Online Banking for Wholesalers Eliminate trade barriers, accept …" at bounding box center [372, 335] width 396 height 328
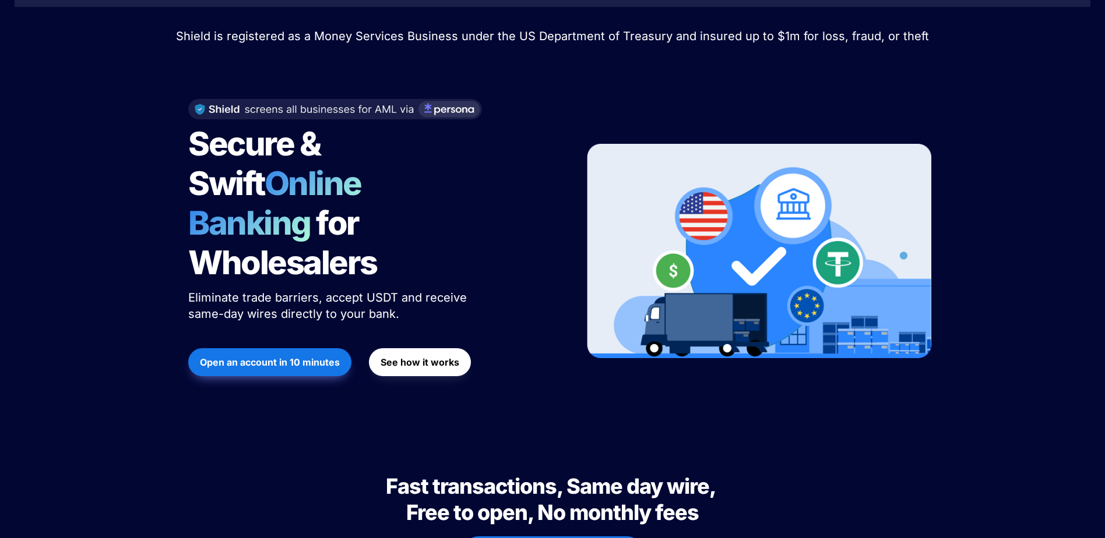
scroll to position [291, 0]
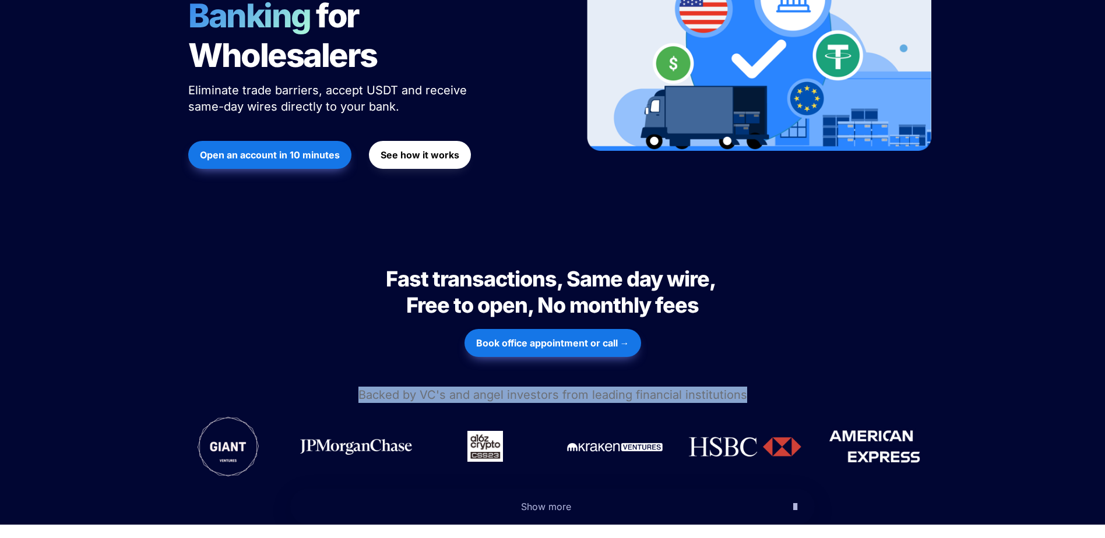
drag, startPoint x: 350, startPoint y: 362, endPoint x: 802, endPoint y: 362, distance: 451.5
click at [802, 384] on p "Backed by VC's and angel investors from leading financial institutions" at bounding box center [552, 394] width 1105 height 21
drag, startPoint x: 802, startPoint y: 362, endPoint x: 789, endPoint y: 357, distance: 13.3
click at [789, 384] on p "Backed by VC's and angel investors from leading financial institutions" at bounding box center [552, 394] width 1105 height 21
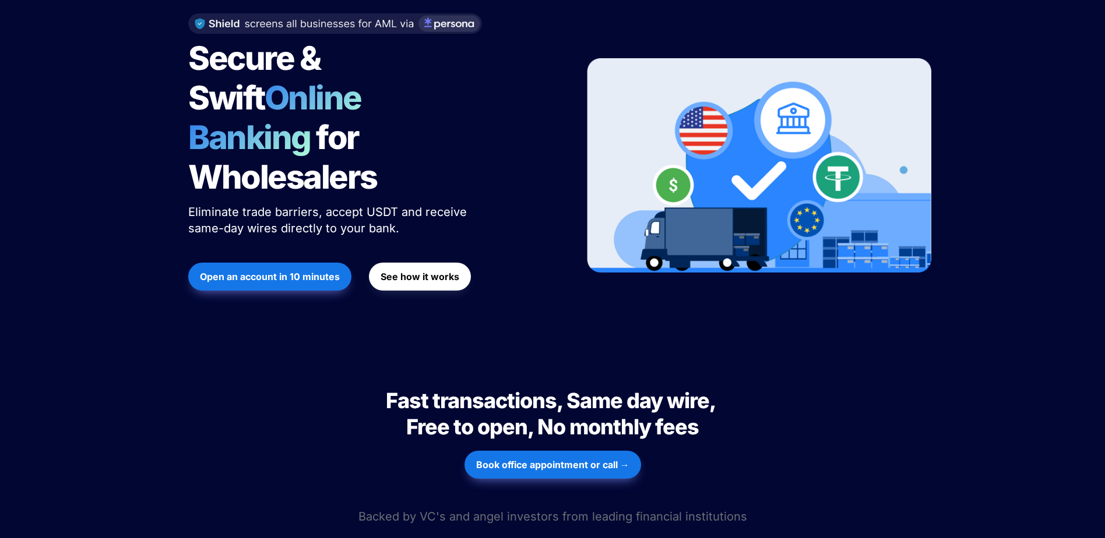
scroll to position [0, 0]
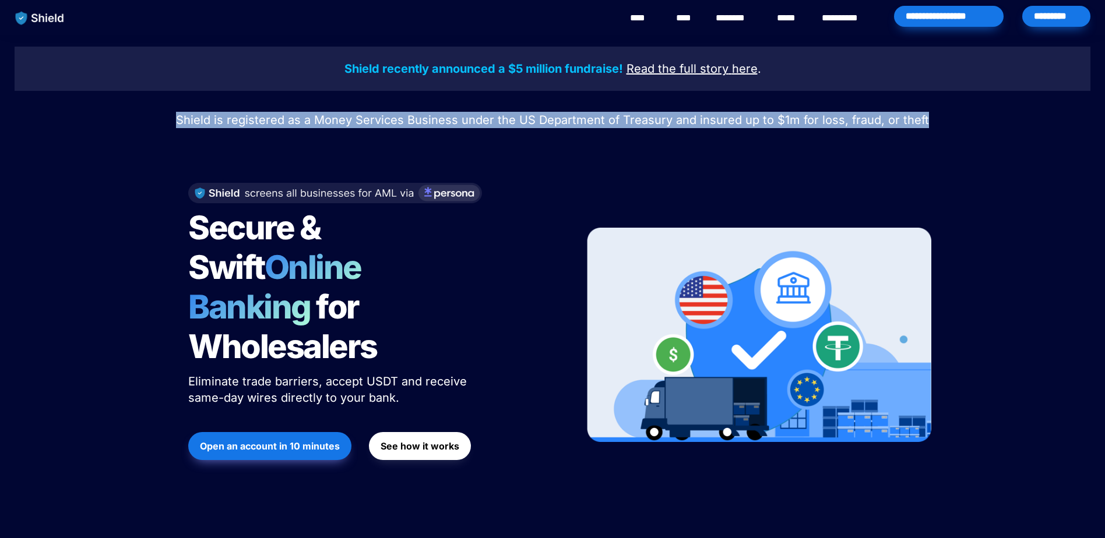
drag, startPoint x: 232, startPoint y: 127, endPoint x: 927, endPoint y: 129, distance: 694.4
click at [927, 129] on p "Shield is registered as a Money Services Business under the US Department of Tr…" at bounding box center [552, 120] width 1075 height 21
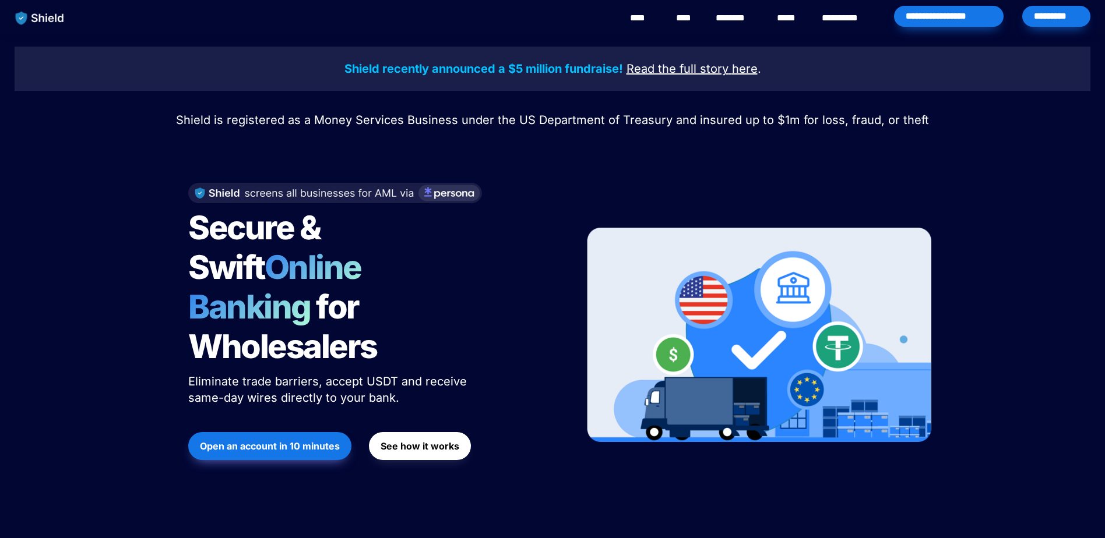
drag, startPoint x: 927, startPoint y: 129, endPoint x: 723, endPoint y: 169, distance: 207.7
click at [726, 169] on div "Secure & Swift Online Banking for Wholesalers Eliminate trade barriers, accept …" at bounding box center [552, 335] width 757 height 351
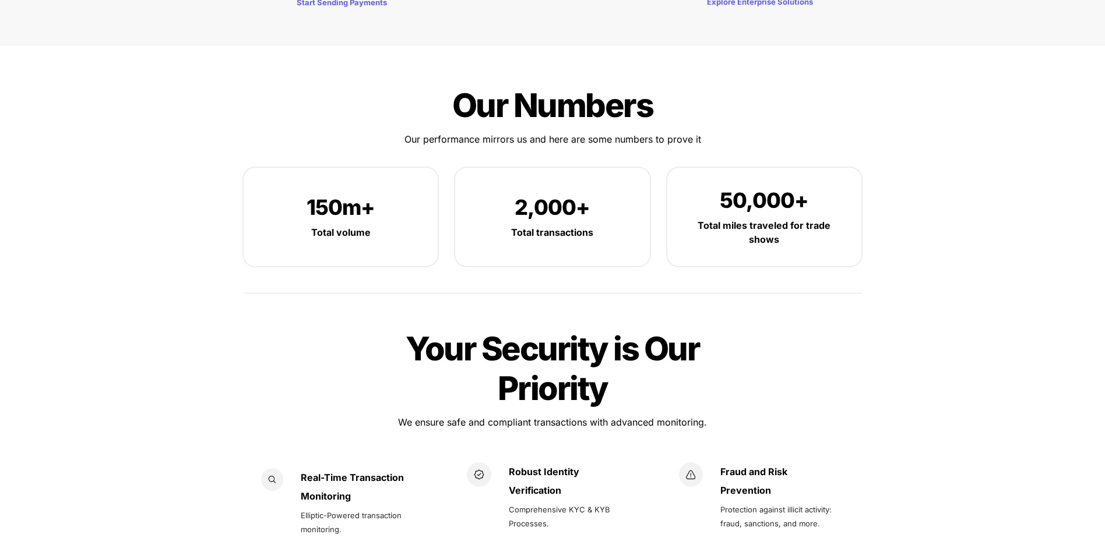
scroll to position [1515, 0]
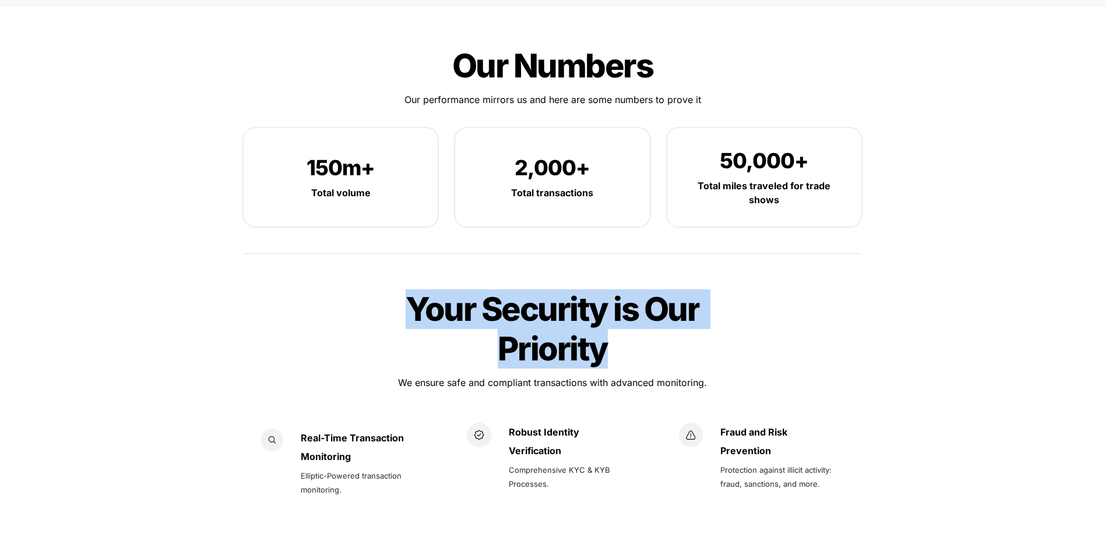
drag, startPoint x: 412, startPoint y: 273, endPoint x: 617, endPoint y: 312, distance: 208.9
click at [617, 312] on h1 "Your Security is Our Priority" at bounding box center [553, 329] width 350 height 89
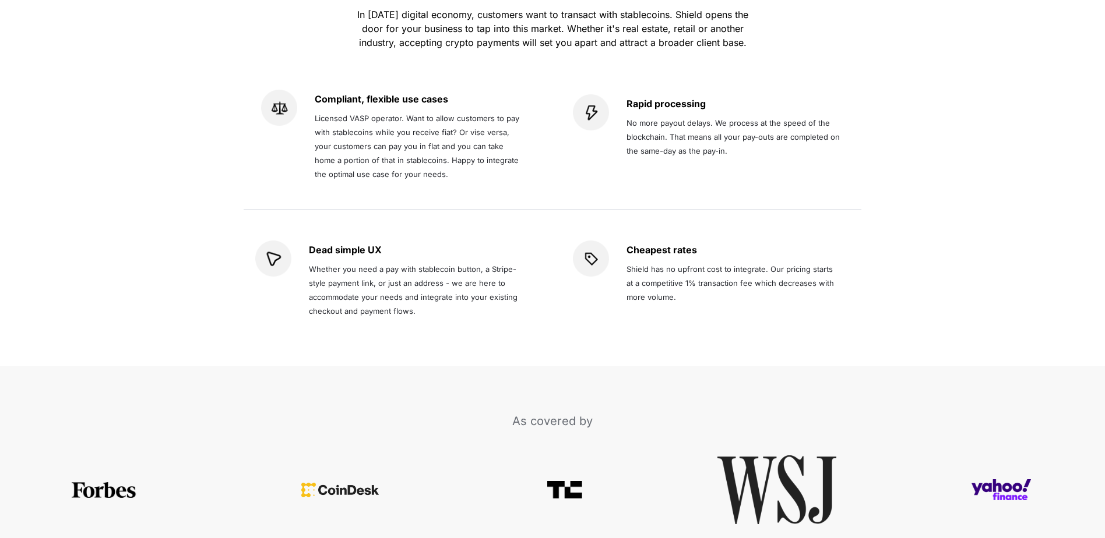
scroll to position [2214, 0]
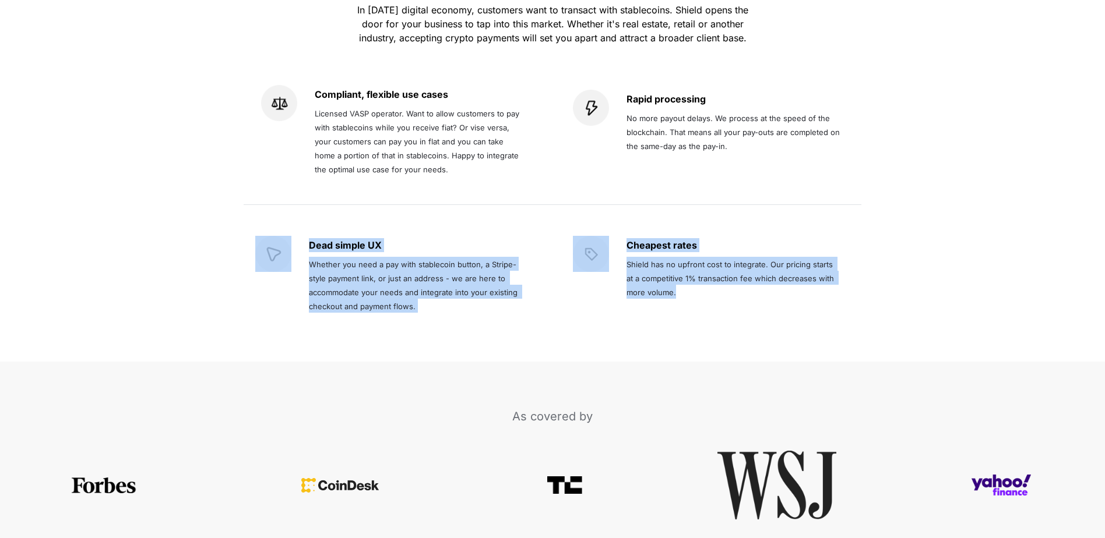
drag, startPoint x: 753, startPoint y: 287, endPoint x: 287, endPoint y: 199, distance: 474.3
click at [287, 213] on div "Dead simple UX Whether you need a pay with stablecoin button, a Stripe-style pa…" at bounding box center [553, 276] width 618 height 126
click at [574, 301] on div "Revolutionizing payment flexibility Revolutionizing payment flexibility In toda…" at bounding box center [552, 124] width 641 height 452
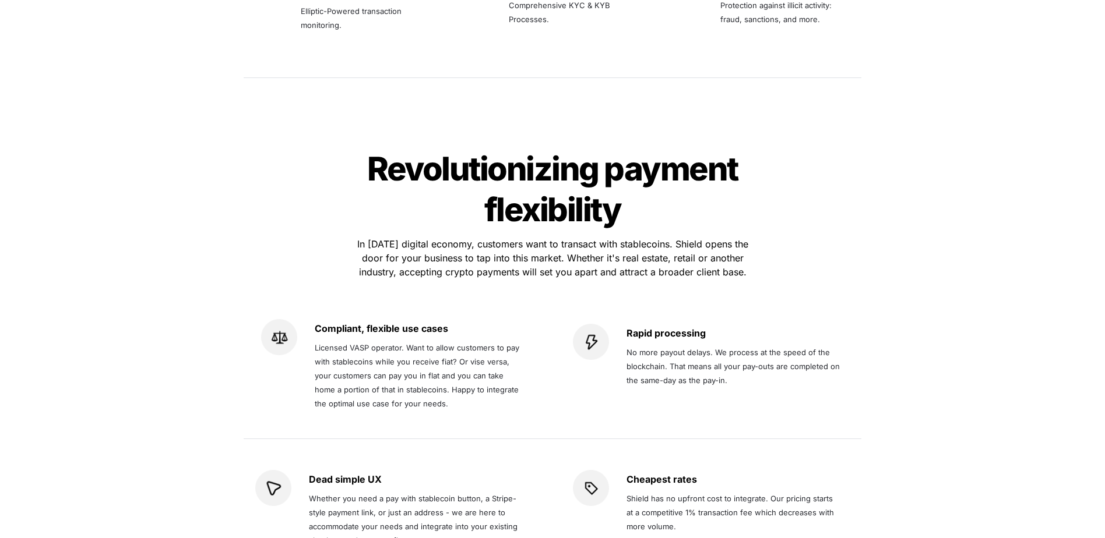
scroll to position [1922, 0]
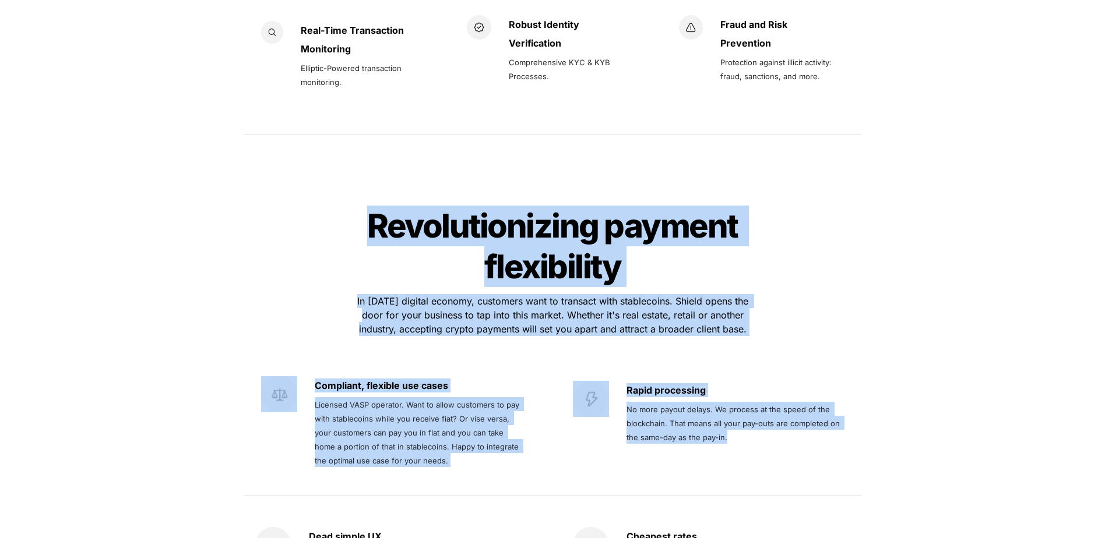
drag, startPoint x: 756, startPoint y: 418, endPoint x: 333, endPoint y: 155, distance: 497.9
click at [333, 189] on div "Revolutionizing payment flexibility Revolutionizing payment flexibility In toda…" at bounding box center [552, 415] width 641 height 452
click at [859, 203] on div "Revolutionizing payment flexibility Revolutionizing payment flexibility In toda…" at bounding box center [552, 415] width 641 height 452
click at [859, 205] on div "Revolutionizing payment flexibility Revolutionizing payment flexibility In toda…" at bounding box center [552, 415] width 641 height 452
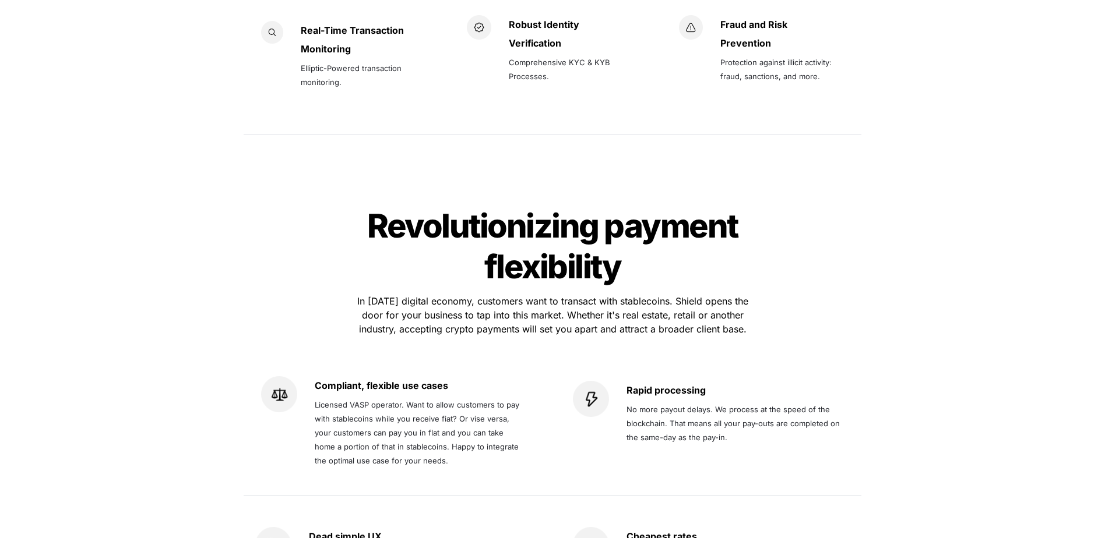
click at [951, 241] on div "Revolutionizing payment flexibility Revolutionizing payment flexibility In toda…" at bounding box center [552, 415] width 1105 height 475
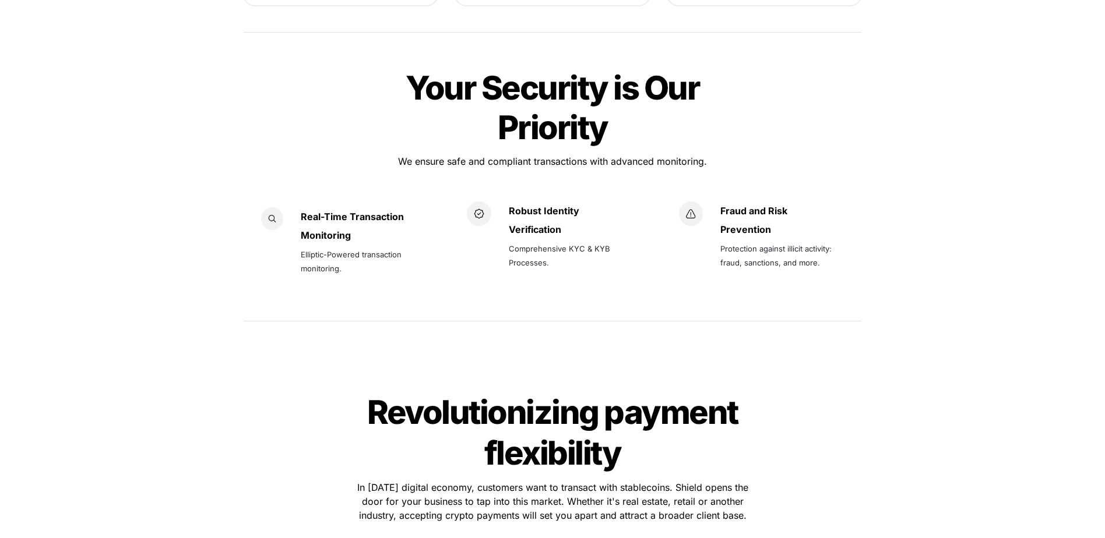
scroll to position [1689, 0]
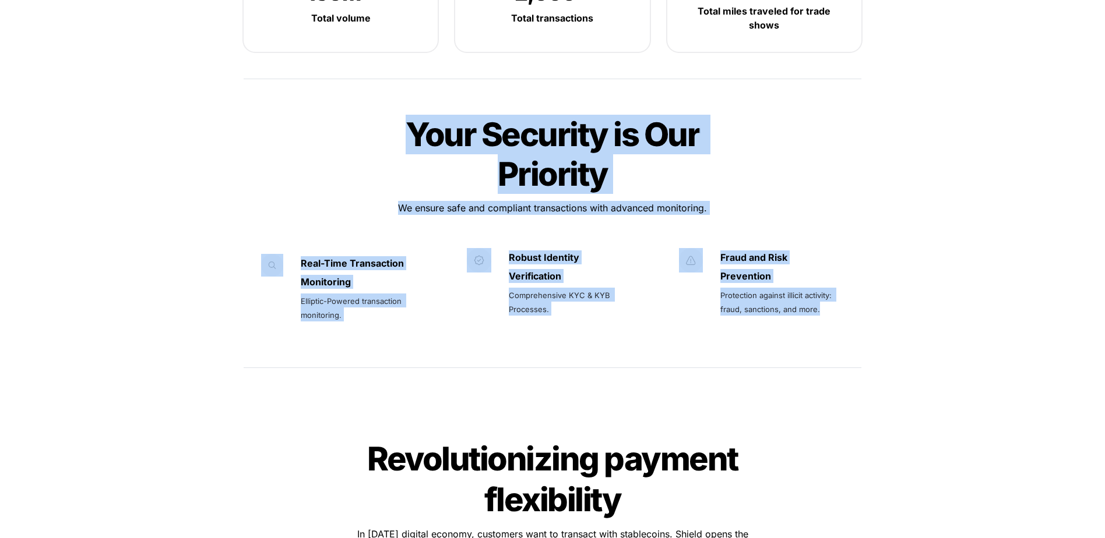
drag, startPoint x: 880, startPoint y: 280, endPoint x: 324, endPoint y: 68, distance: 595.4
click at [324, 68] on div "Our Numbers Our Numbers Our performance mirrors us and here are some numbers to…" at bounding box center [552, 121] width 1105 height 579
click at [833, 144] on div "Your Security is Our Priority Your Security is Our Priority We ensure safe and …" at bounding box center [552, 242] width 641 height 289
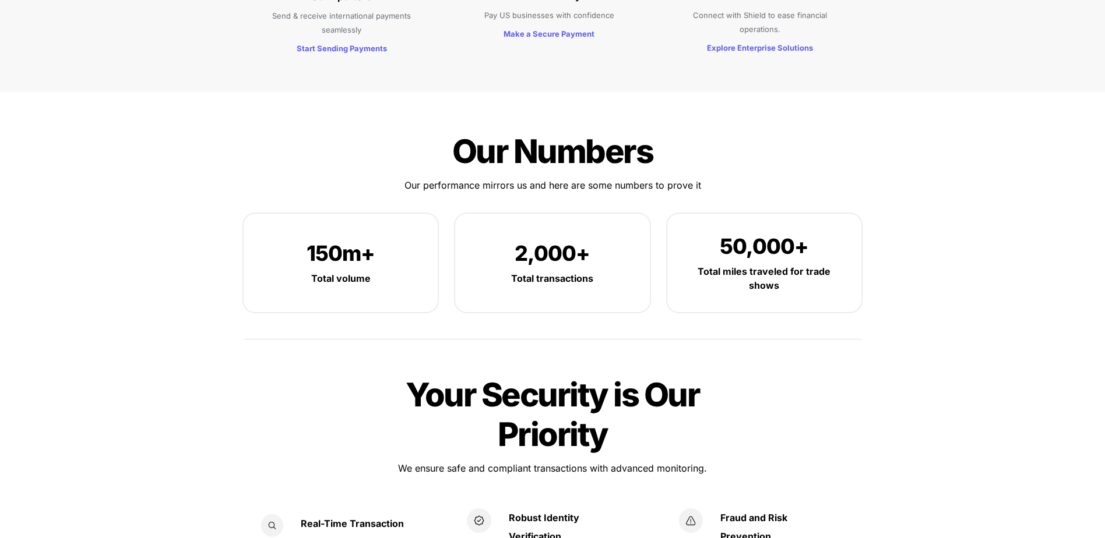
scroll to position [1340, 0]
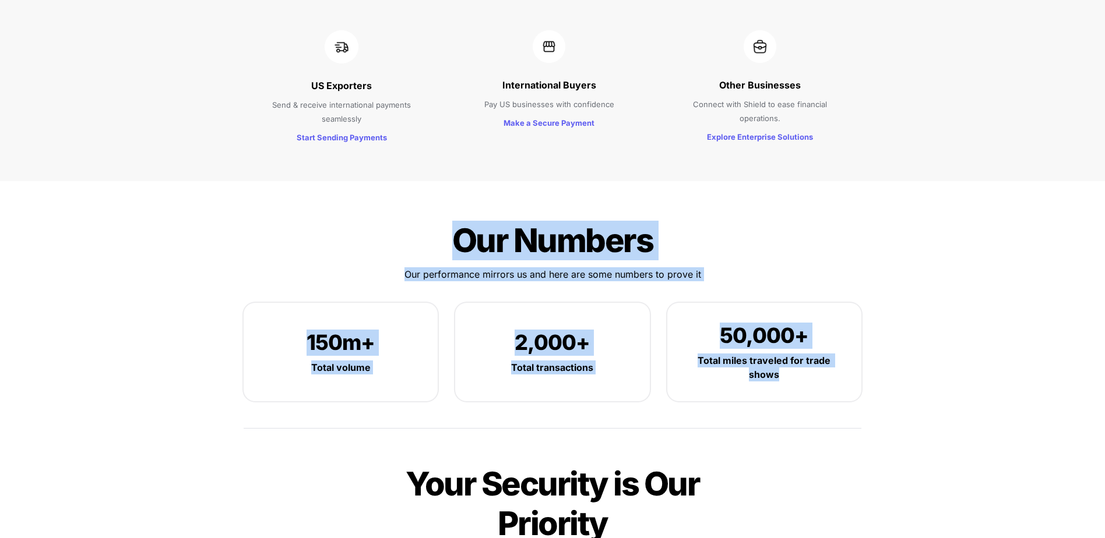
drag, startPoint x: 444, startPoint y: 190, endPoint x: 904, endPoint y: 363, distance: 491.5
click at [904, 363] on div "Our Numbers Our Numbers Our performance mirrors us and here are some numbers to…" at bounding box center [552, 470] width 1105 height 579
drag, startPoint x: 904, startPoint y: 363, endPoint x: 923, endPoint y: 363, distance: 19.2
click at [923, 363] on div "Our Numbers Our Numbers Our performance mirrors us and here are some numbers to…" at bounding box center [552, 470] width 1105 height 579
drag, startPoint x: 916, startPoint y: 379, endPoint x: 344, endPoint y: 186, distance: 603.2
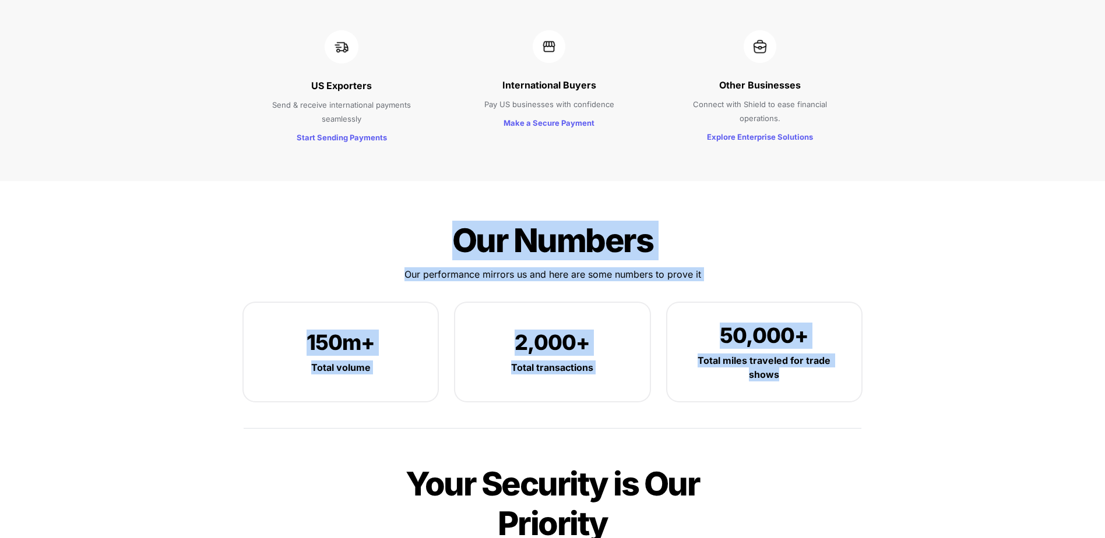
click at [344, 186] on div "Our Numbers Our Numbers Our performance mirrors us and here are some numbers to…" at bounding box center [552, 470] width 1105 height 579
drag, startPoint x: 344, startPoint y: 186, endPoint x: 326, endPoint y: 193, distance: 19.7
click at [326, 204] on div "Our Numbers Our Numbers Our performance mirrors us and here are some numbers to…" at bounding box center [552, 326] width 641 height 244
drag, startPoint x: 440, startPoint y: 200, endPoint x: 897, endPoint y: 327, distance: 474.2
click at [897, 327] on div "Our Numbers Our Numbers Our performance mirrors us and here are some numbers to…" at bounding box center [552, 470] width 1105 height 579
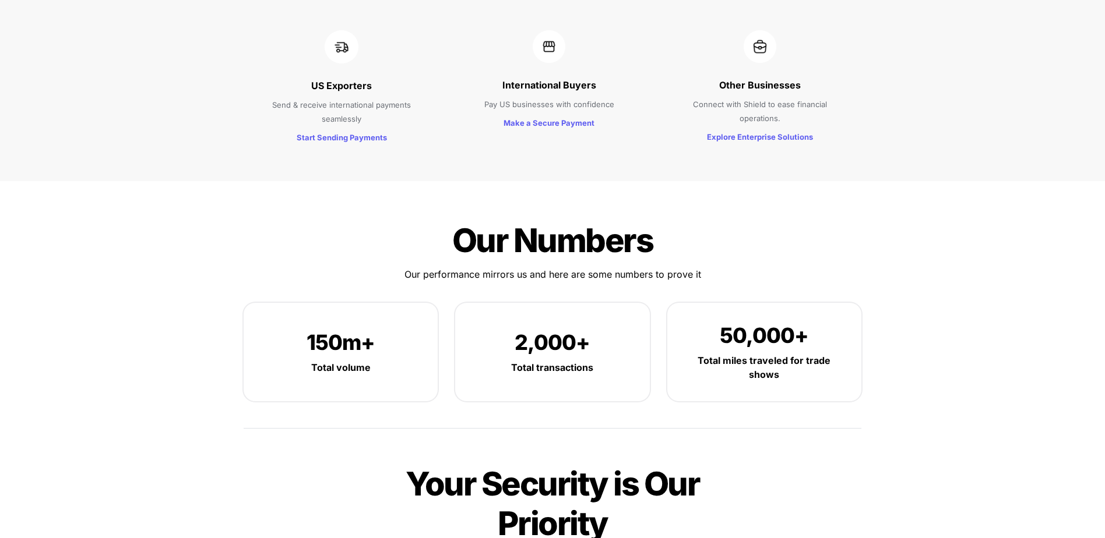
drag, startPoint x: 897, startPoint y: 327, endPoint x: 948, endPoint y: 357, distance: 58.5
click at [948, 356] on div "Our Numbers Our Numbers Our performance mirrors us and here are some numbers to…" at bounding box center [552, 470] width 1105 height 579
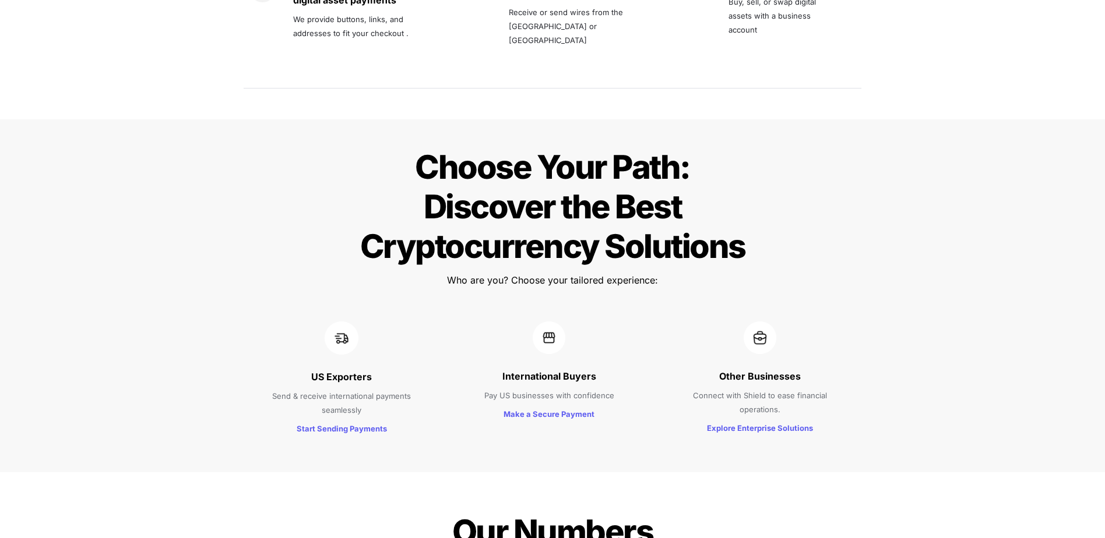
scroll to position [757, 0]
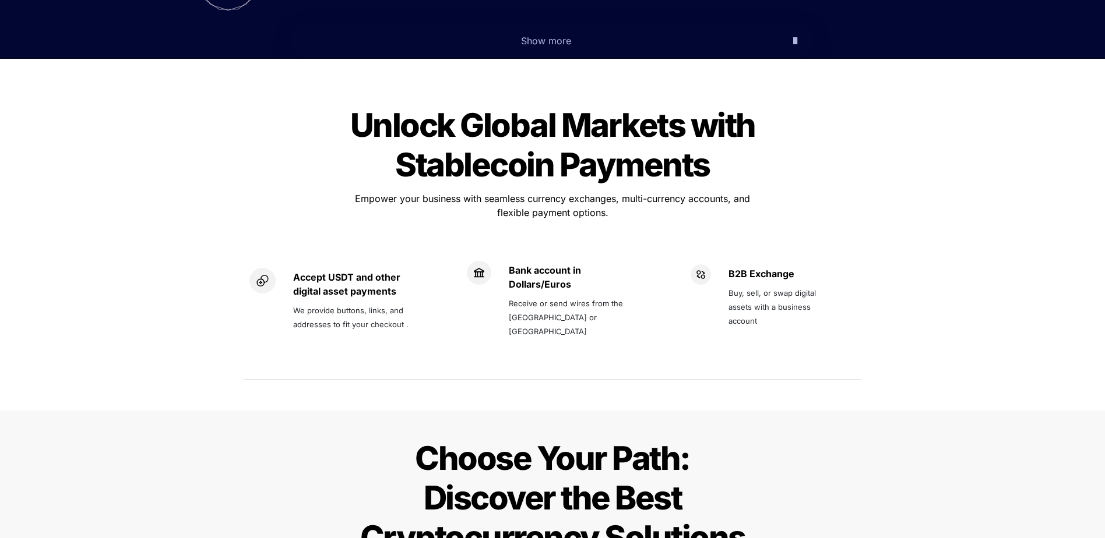
drag, startPoint x: 786, startPoint y: 286, endPoint x: 728, endPoint y: 256, distance: 66.2
click at [728, 283] on p "Buy, sell, or swap digital assets with a business account" at bounding box center [782, 306] width 108 height 47
click at [601, 297] on div "Bank account in Dollars/Euros Receive or send wires from the US or Europe" at bounding box center [552, 306] width 171 height 91
drag, startPoint x: 287, startPoint y: 266, endPoint x: 447, endPoint y: 293, distance: 161.9
click at [447, 293] on div "Accept USDT and other digital asset payments We provide buttons, links, and add…" at bounding box center [553, 306] width 618 height 130
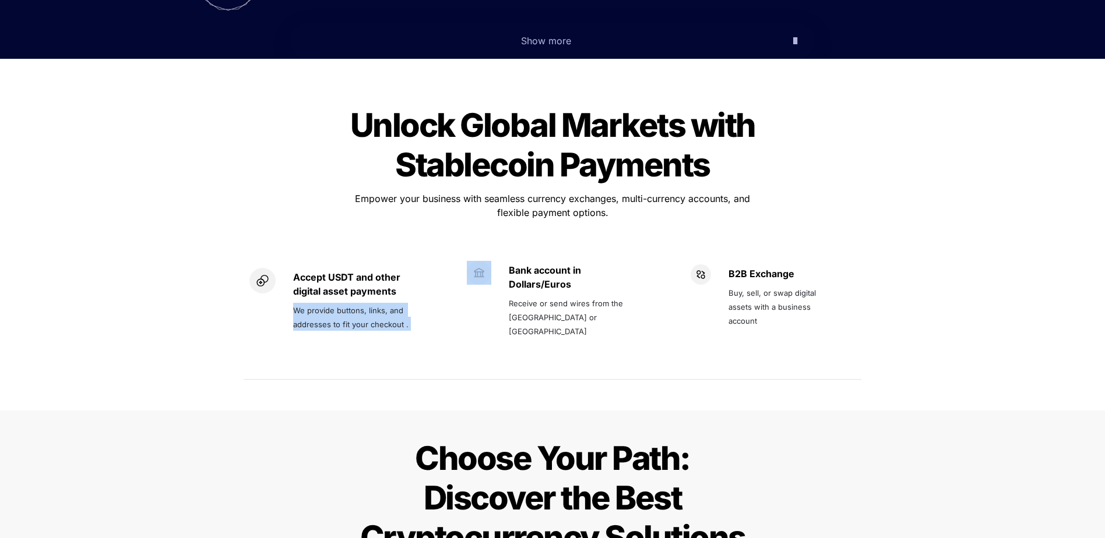
drag, startPoint x: 447, startPoint y: 293, endPoint x: 421, endPoint y: 301, distance: 27.5
click at [397, 309] on div "Accept USDT and other digital asset payments We provide buttons, links, and add…" at bounding box center [341, 306] width 194 height 130
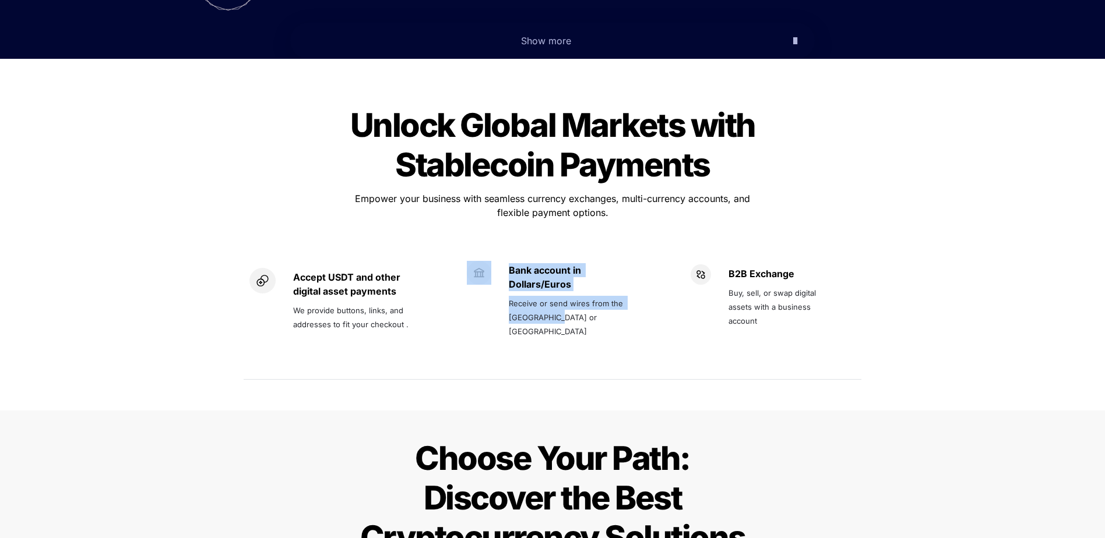
drag, startPoint x: 499, startPoint y: 277, endPoint x: 632, endPoint y: 281, distance: 132.3
click at [632, 281] on div "Bank account in Dollars/Euros Receive or send wires from the US or Europe" at bounding box center [552, 300] width 171 height 79
drag, startPoint x: 632, startPoint y: 281, endPoint x: 647, endPoint y: 284, distance: 15.4
click at [589, 294] on p "Receive or send wires from the [GEOGRAPHIC_DATA] or [GEOGRAPHIC_DATA]" at bounding box center [572, 317] width 127 height 47
drag, startPoint x: 726, startPoint y: 254, endPoint x: 814, endPoint y: 277, distance: 90.9
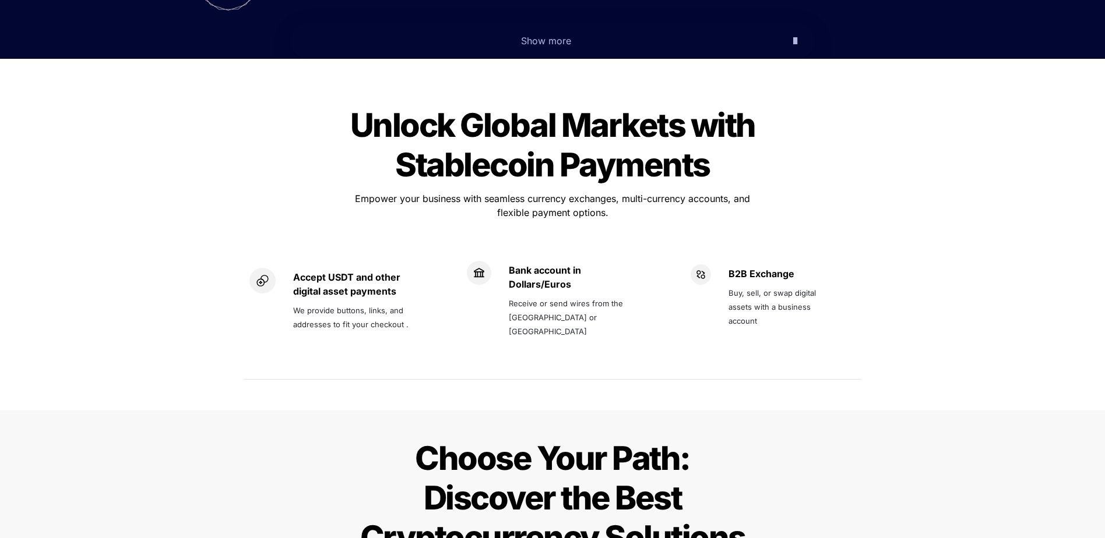
click at [814, 277] on div "B2B Exchange Buy, sell, or swap digital assets with a business account" at bounding box center [763, 306] width 147 height 84
drag, startPoint x: 814, startPoint y: 277, endPoint x: 779, endPoint y: 283, distance: 35.5
click at [779, 283] on p "Buy, sell, or swap digital assets with a business account" at bounding box center [782, 306] width 108 height 47
